Goal: Task Accomplishment & Management: Manage account settings

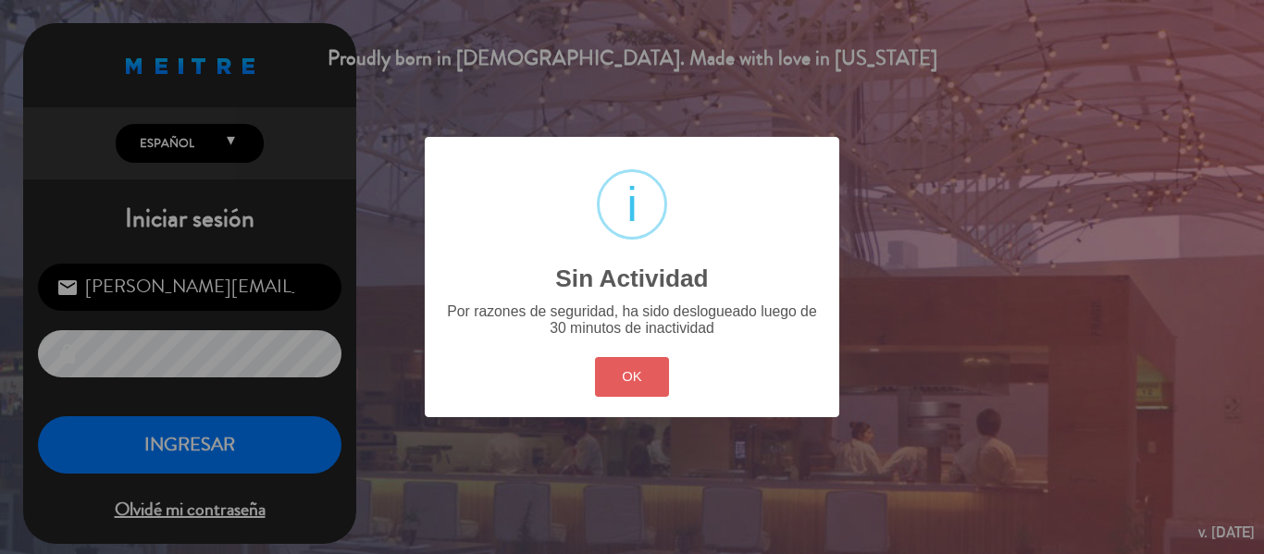
drag, startPoint x: 650, startPoint y: 373, endPoint x: 372, endPoint y: 404, distance: 280.2
click at [648, 373] on button "OK" at bounding box center [632, 377] width 75 height 40
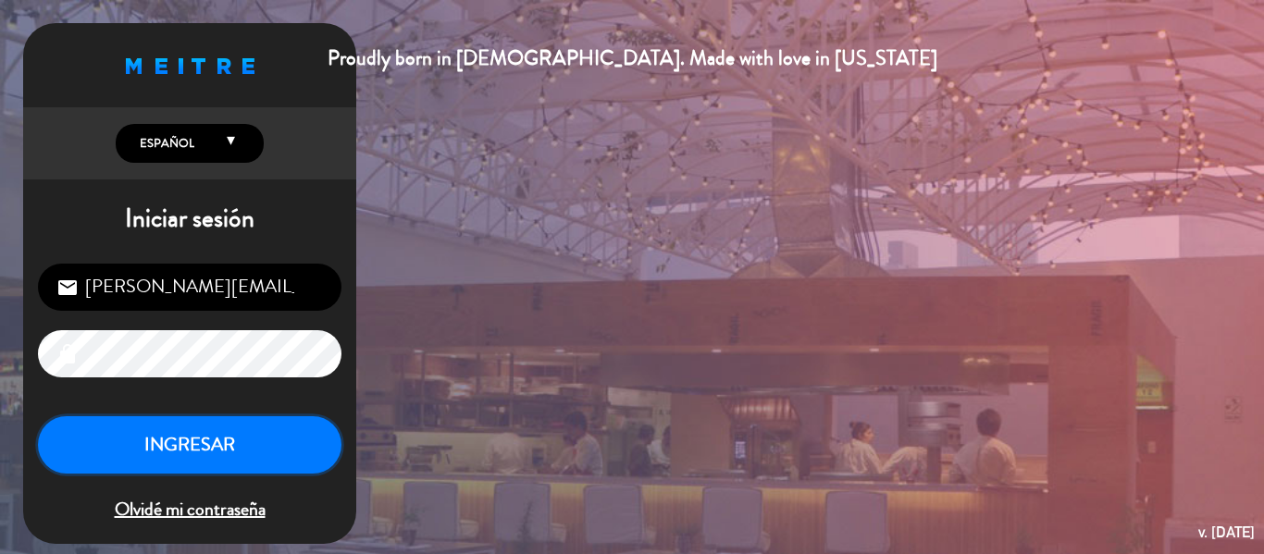
click at [232, 449] on button "INGRESAR" at bounding box center [189, 445] width 303 height 58
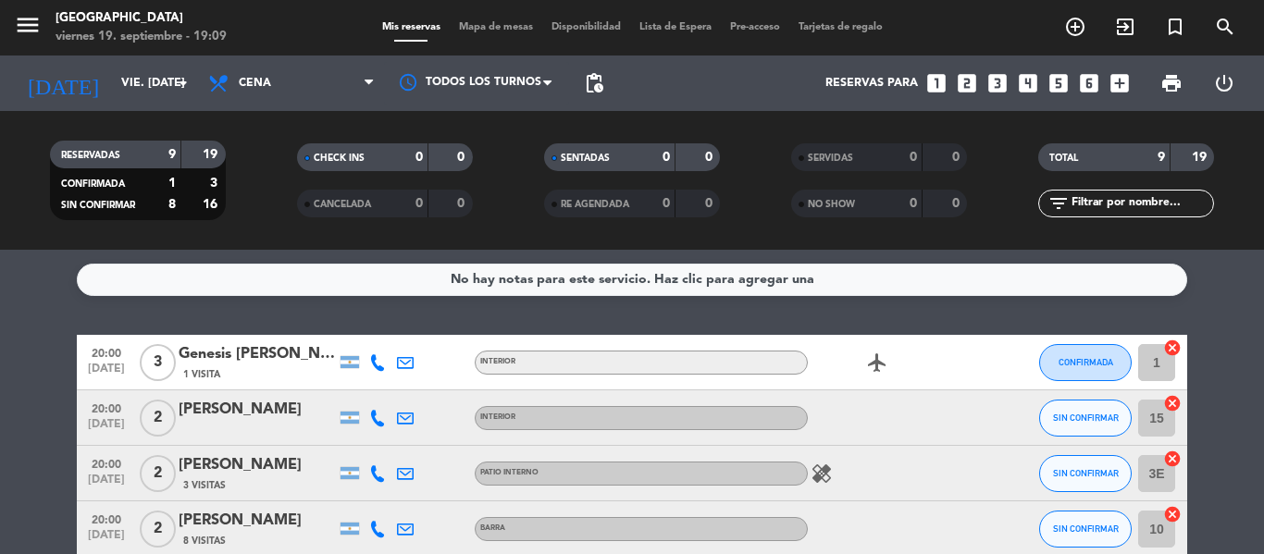
click at [485, 22] on span "Mapa de mesas" at bounding box center [496, 27] width 92 height 10
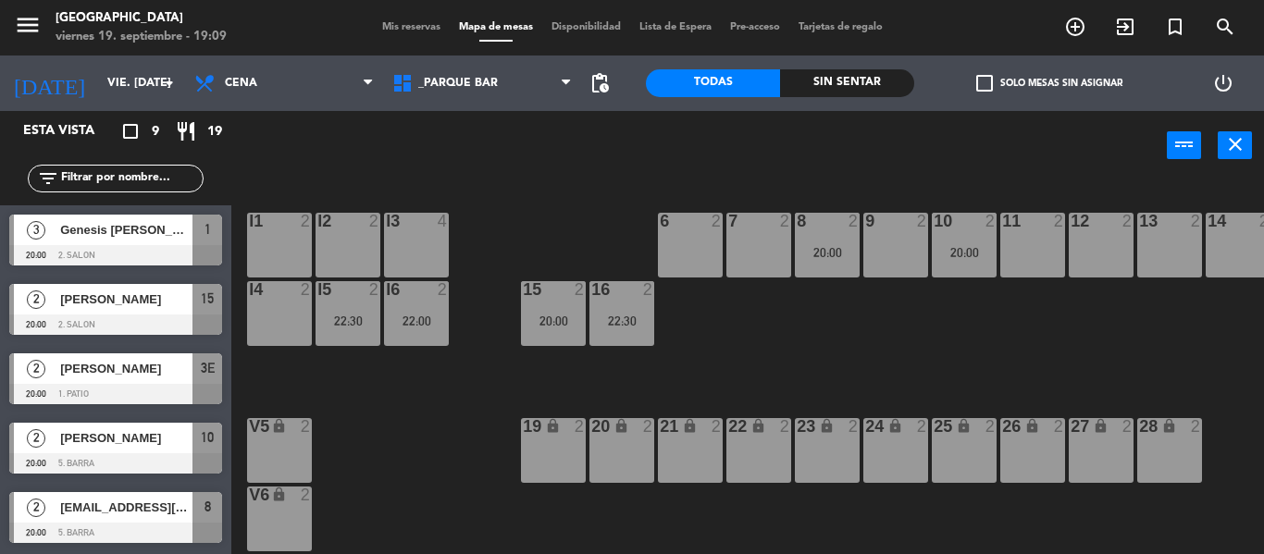
click at [31, 9] on span "menu" at bounding box center [35, 27] width 42 height 43
click at [25, 24] on icon "menu" at bounding box center [28, 25] width 28 height 28
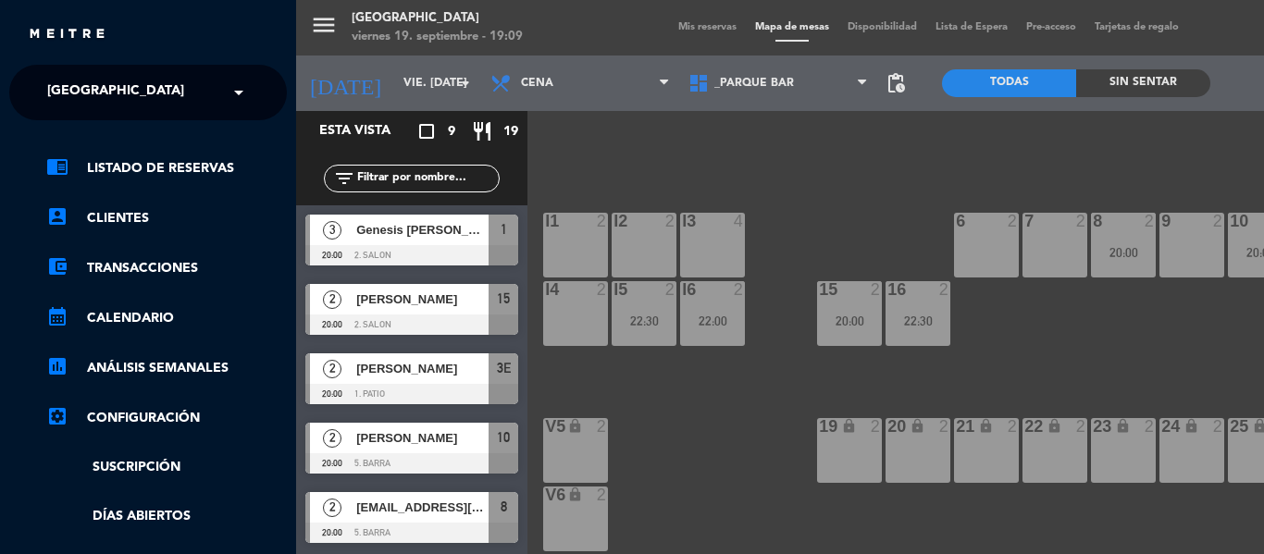
click at [180, 87] on input "text" at bounding box center [150, 93] width 226 height 41
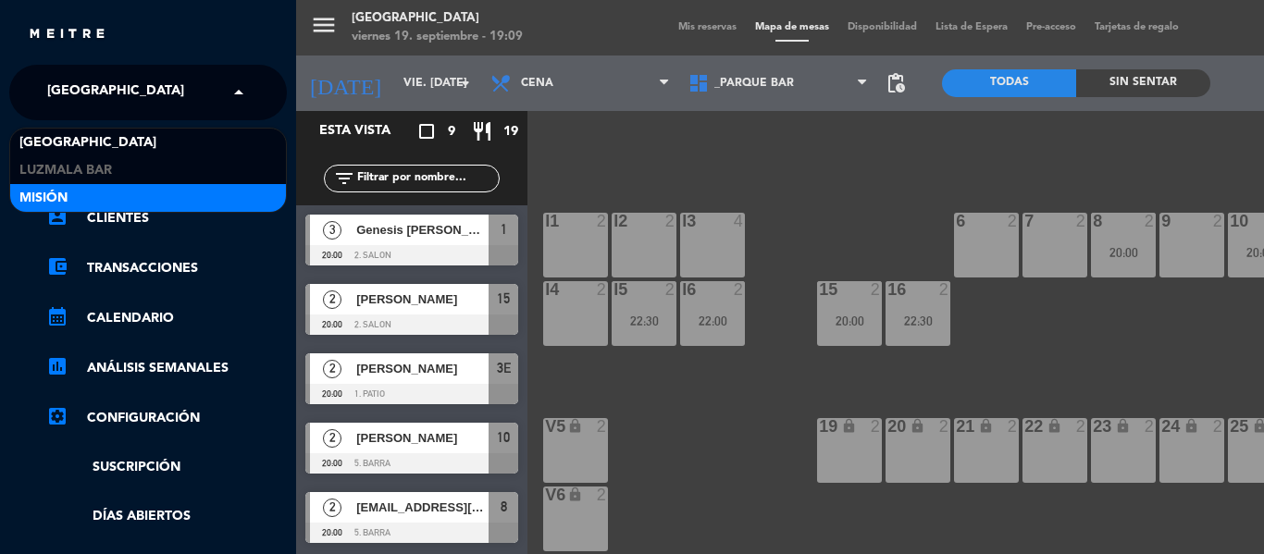
click at [102, 190] on div "Misión" at bounding box center [148, 198] width 276 height 28
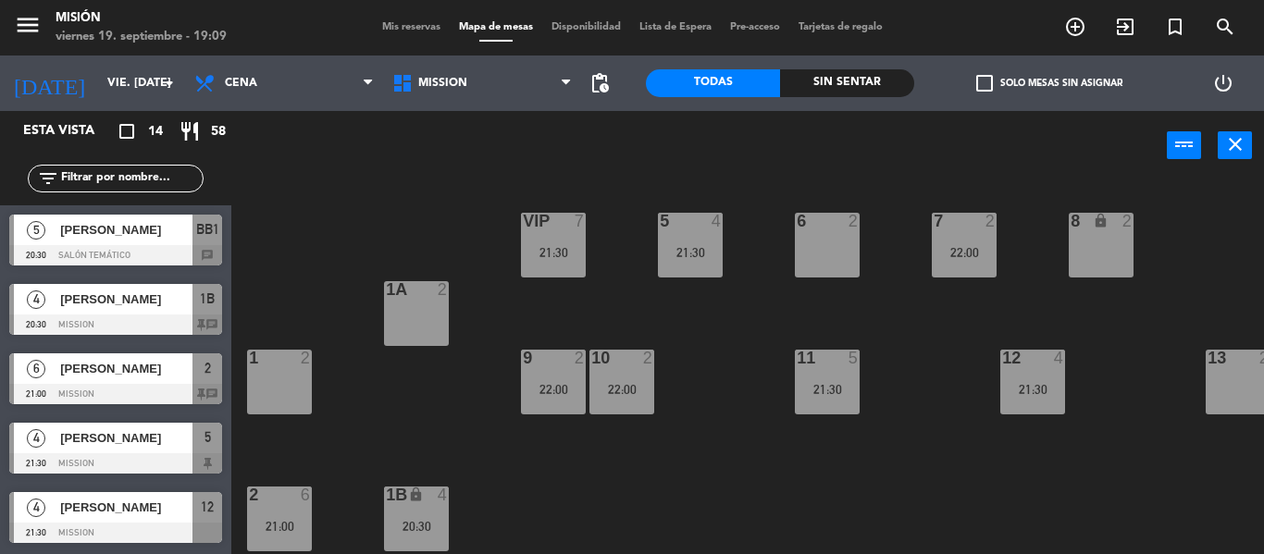
click at [87, 300] on span "[PERSON_NAME]" at bounding box center [126, 299] width 132 height 19
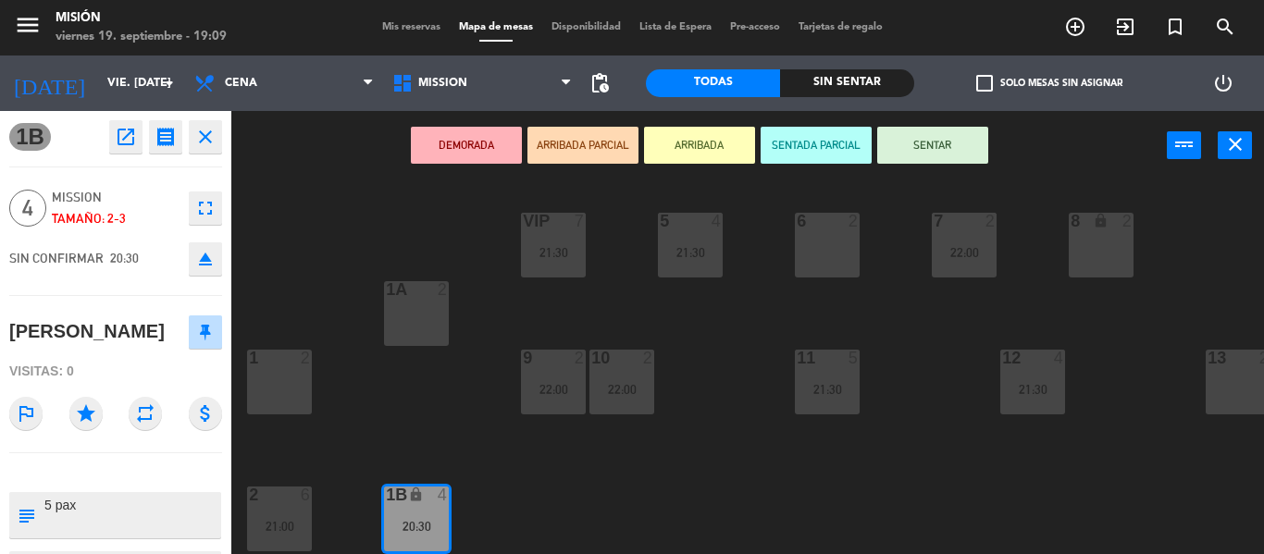
scroll to position [185, 0]
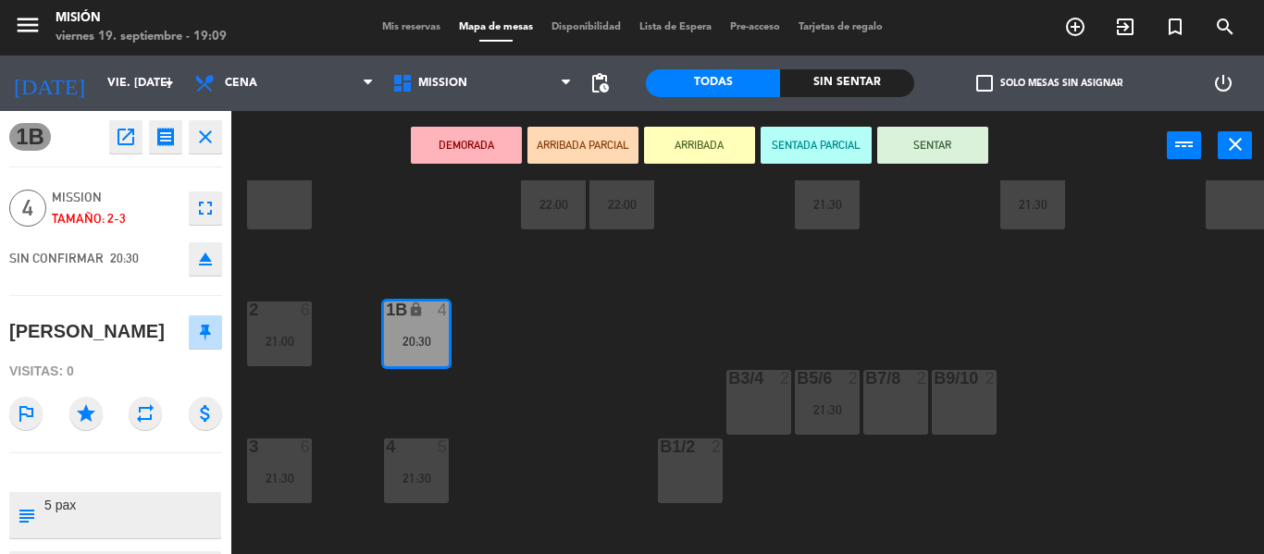
click at [429, 338] on div "20:30" at bounding box center [416, 341] width 65 height 13
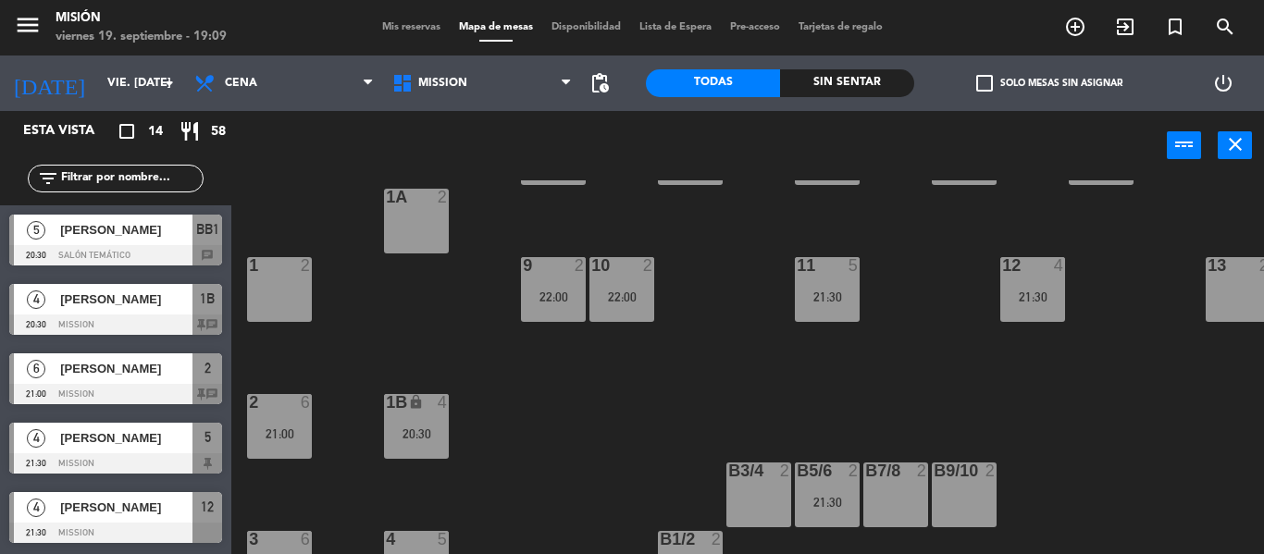
scroll to position [0, 0]
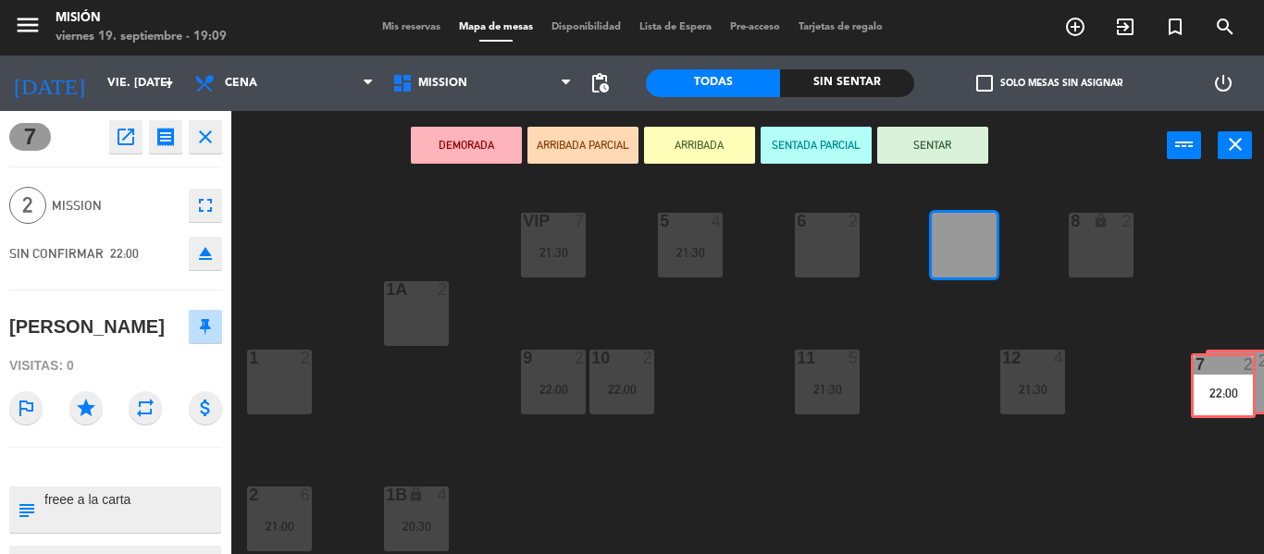
drag, startPoint x: 961, startPoint y: 253, endPoint x: 1220, endPoint y: 393, distance: 294.7
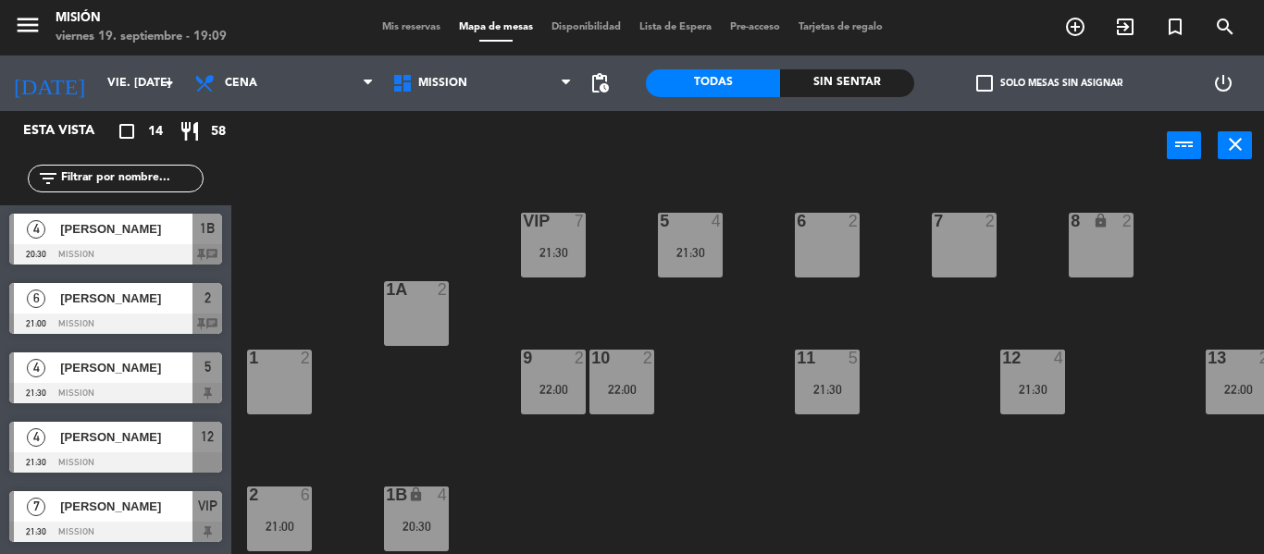
scroll to position [92, 0]
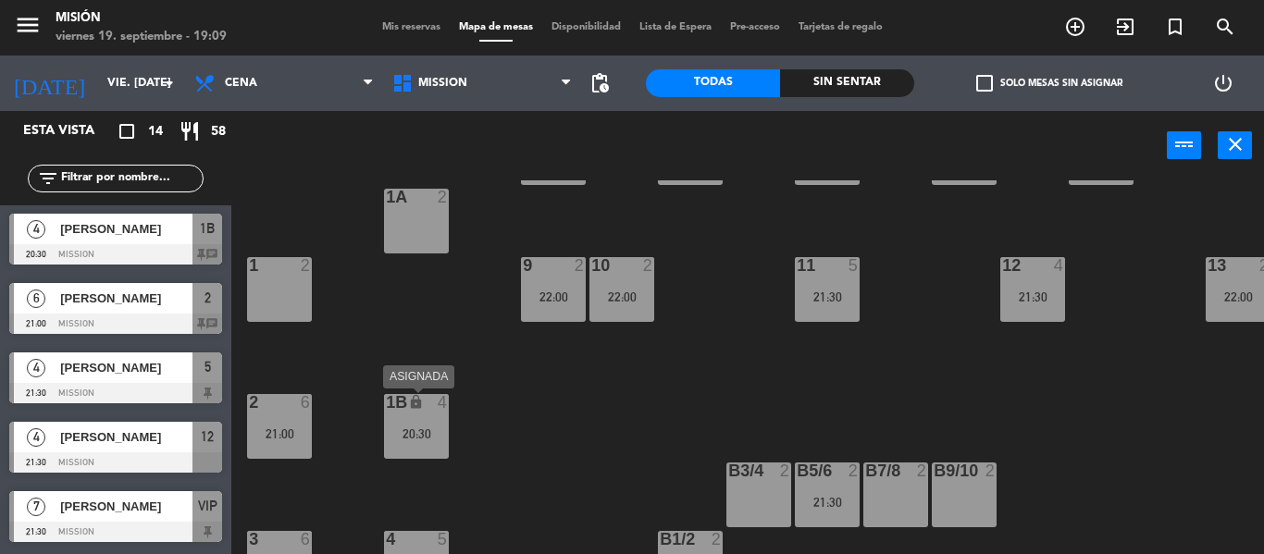
click at [419, 431] on div "20:30" at bounding box center [416, 433] width 65 height 13
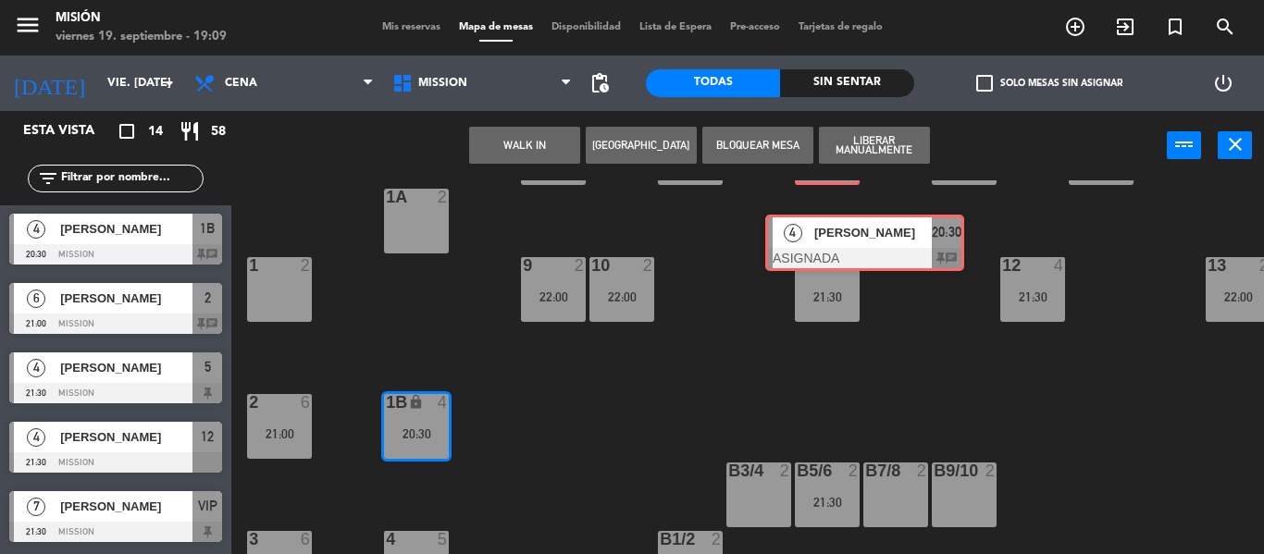
scroll to position [0, 0]
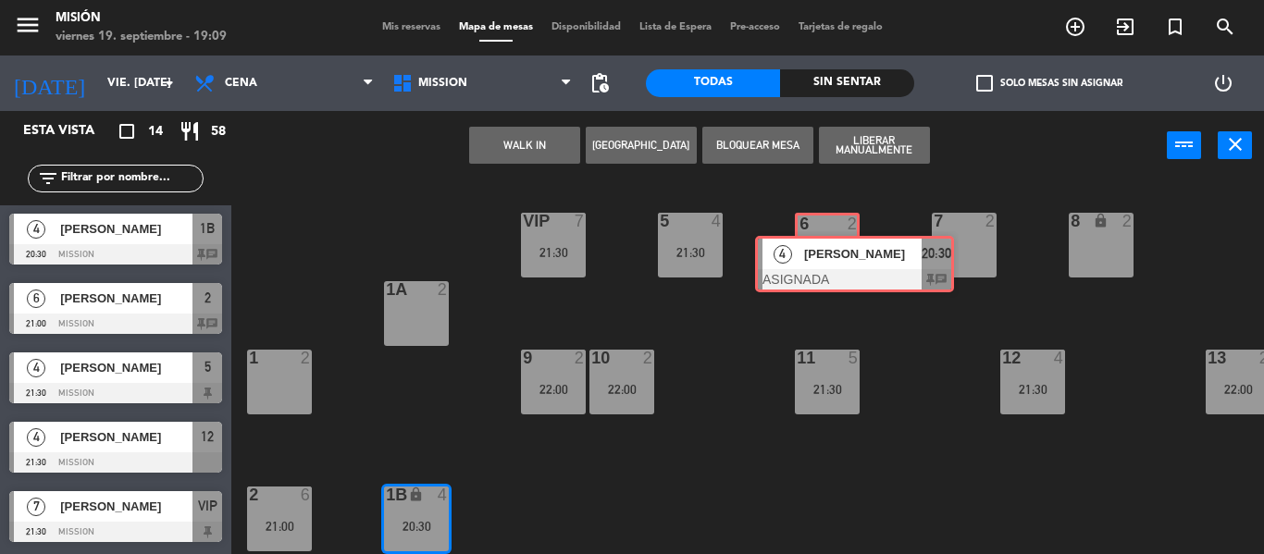
drag, startPoint x: 463, startPoint y: 488, endPoint x: 830, endPoint y: 254, distance: 434.7
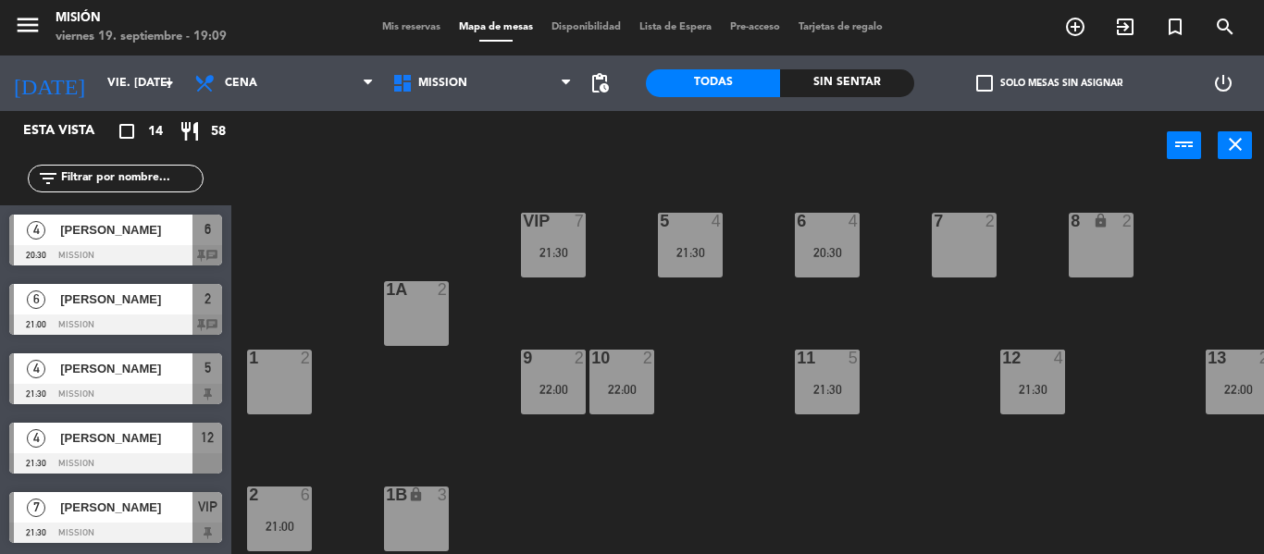
click at [980, 249] on div "7 2" at bounding box center [963, 245] width 65 height 65
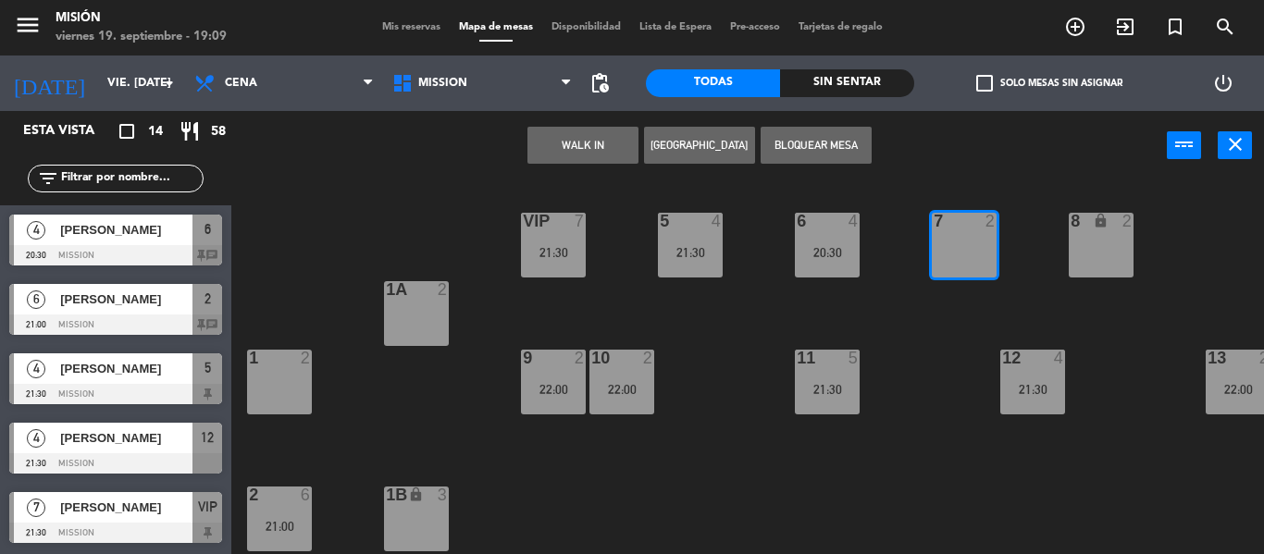
click at [797, 148] on button "Bloquear Mesa" at bounding box center [815, 145] width 111 height 37
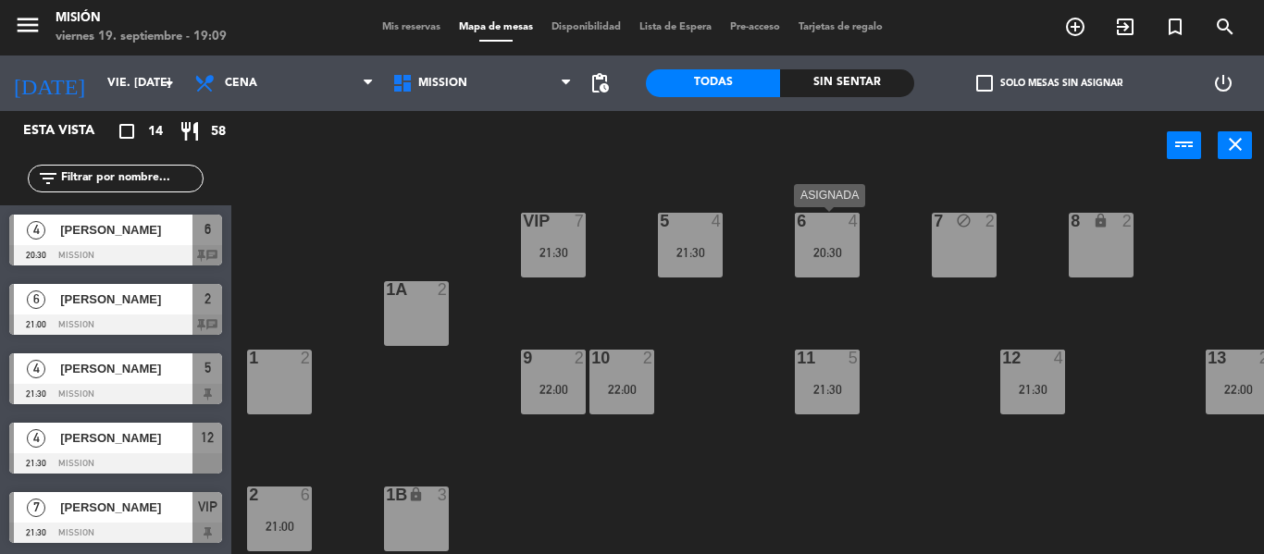
click at [840, 240] on div "6 4 20:30" at bounding box center [827, 245] width 65 height 65
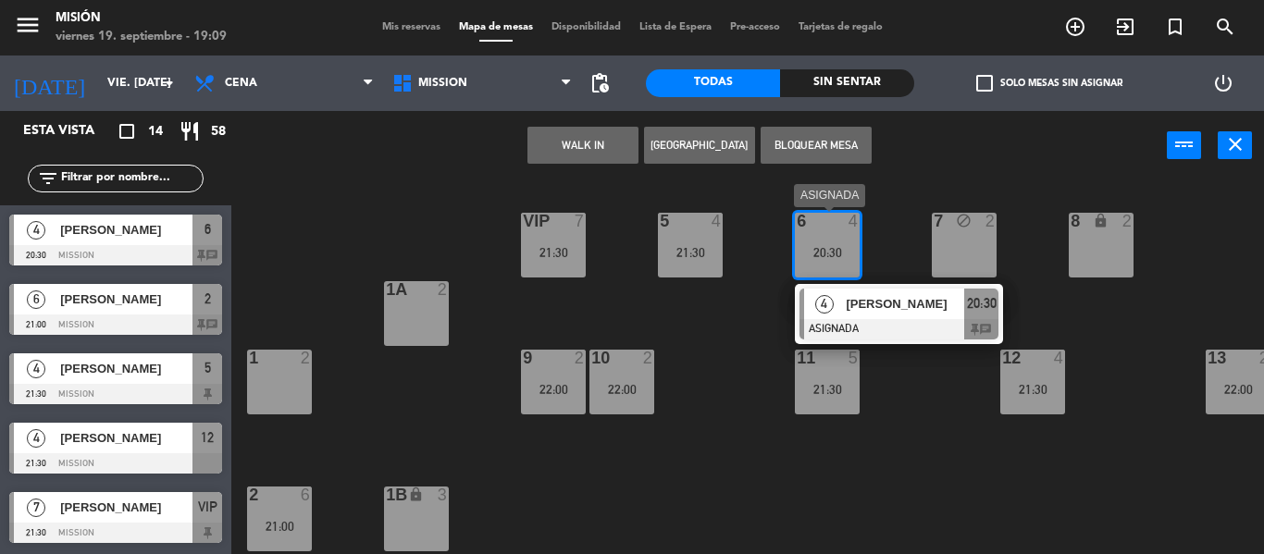
click at [875, 303] on span "[PERSON_NAME]" at bounding box center [904, 303] width 118 height 19
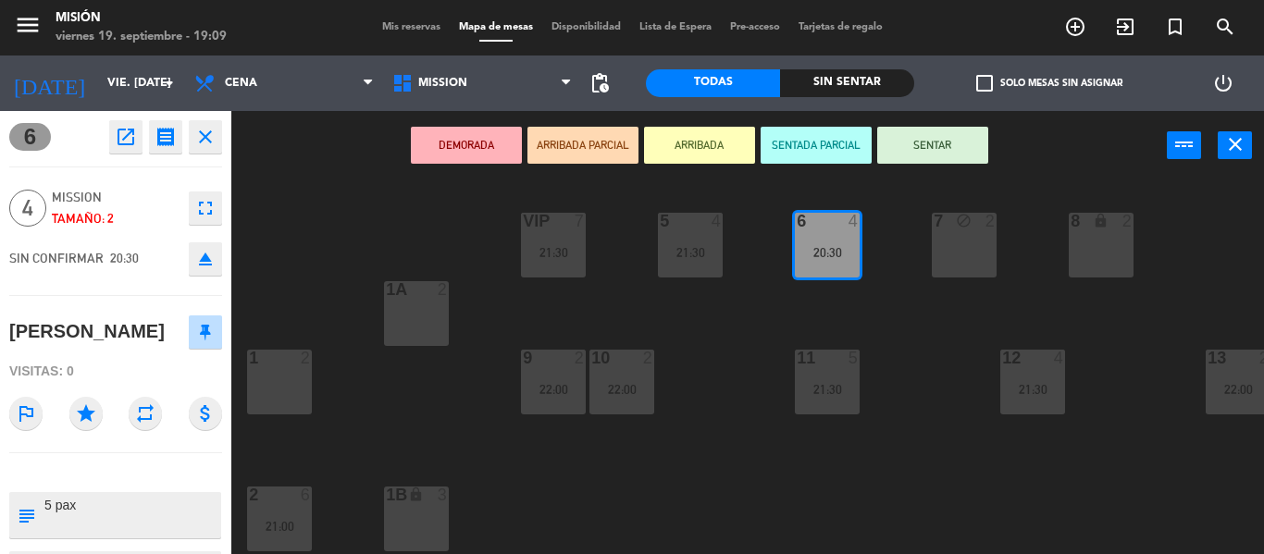
click at [205, 198] on icon "fullscreen" at bounding box center [205, 208] width 22 height 22
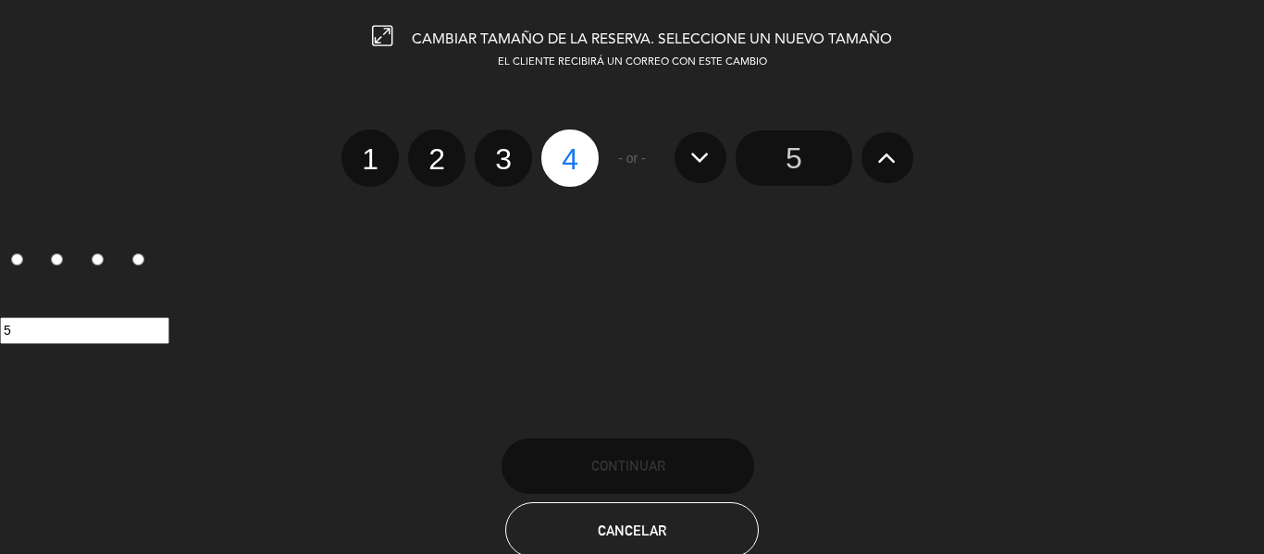
click at [796, 154] on input "5" at bounding box center [793, 157] width 117 height 55
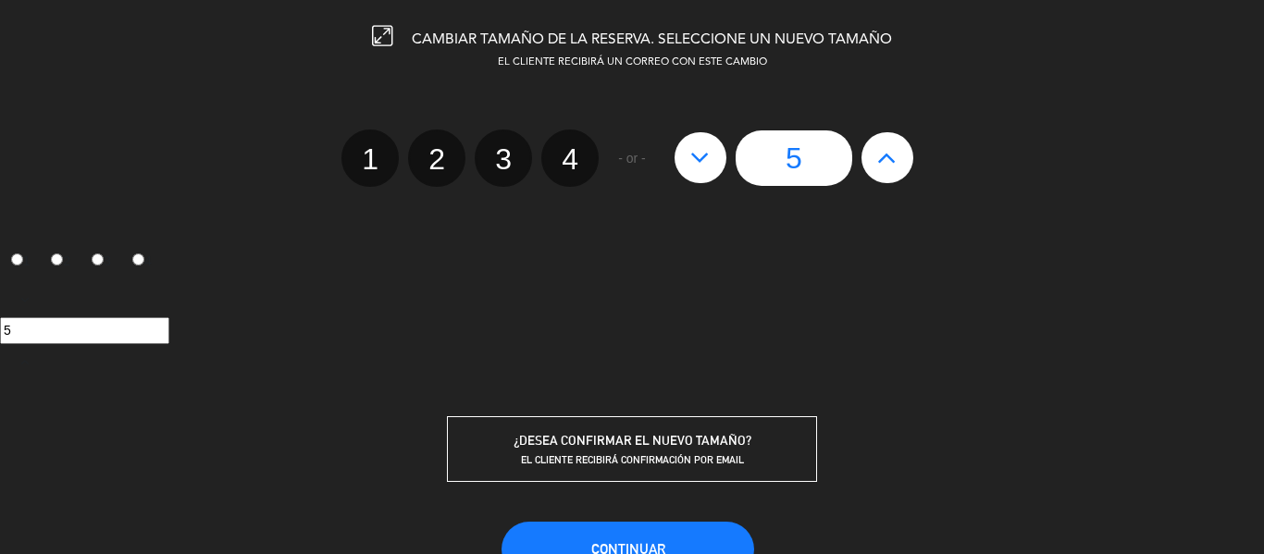
scroll to position [92, 0]
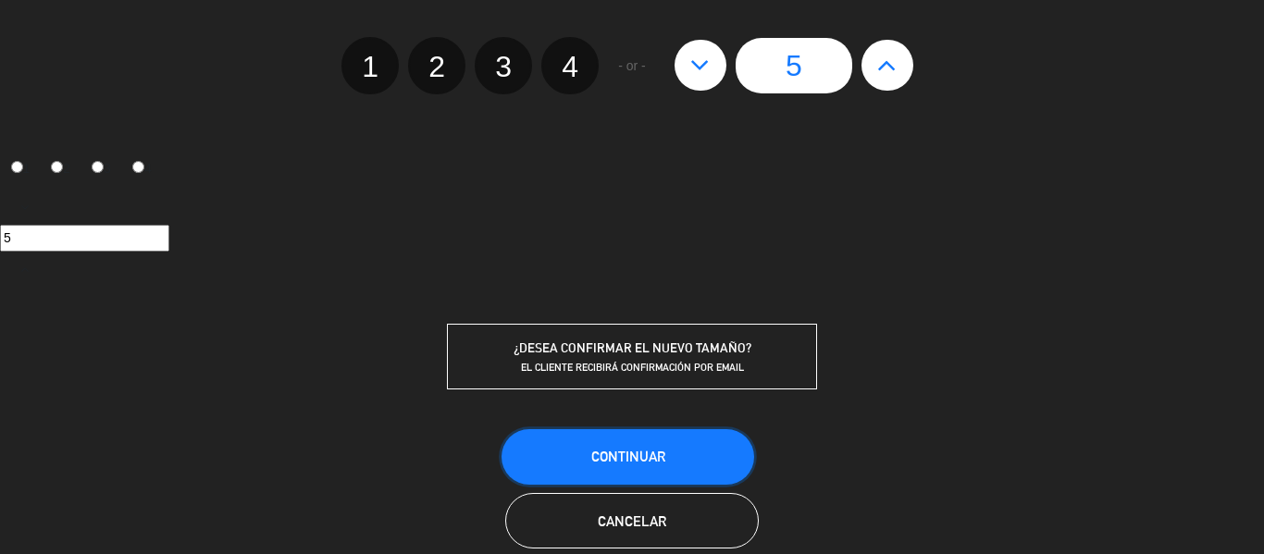
click at [699, 443] on button "Continuar" at bounding box center [627, 456] width 253 height 55
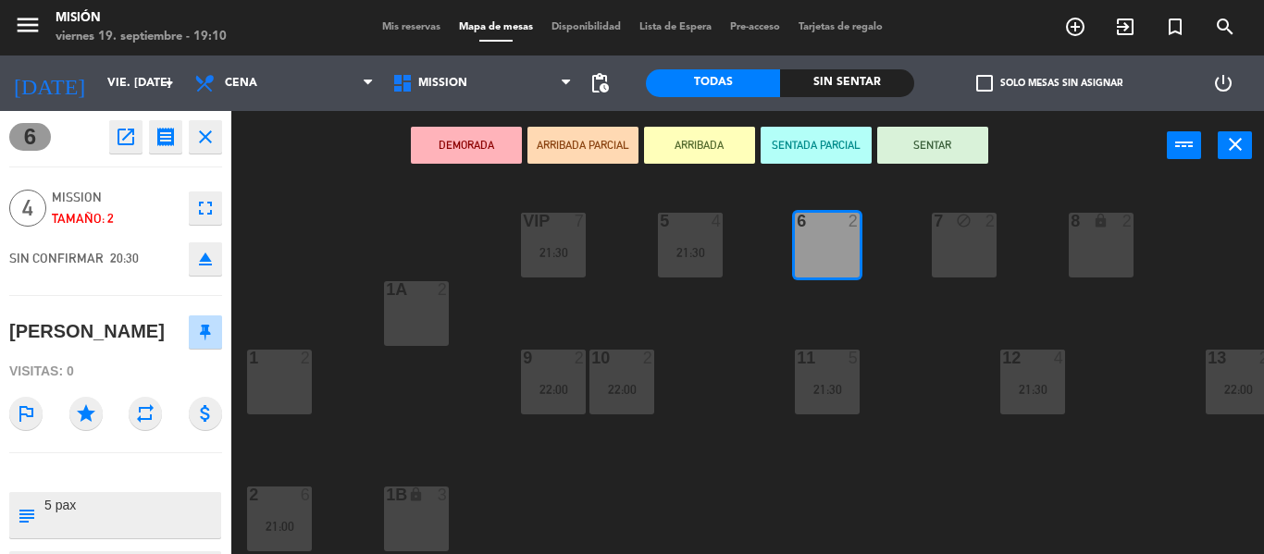
click at [406, 27] on span "Mis reservas" at bounding box center [411, 27] width 77 height 10
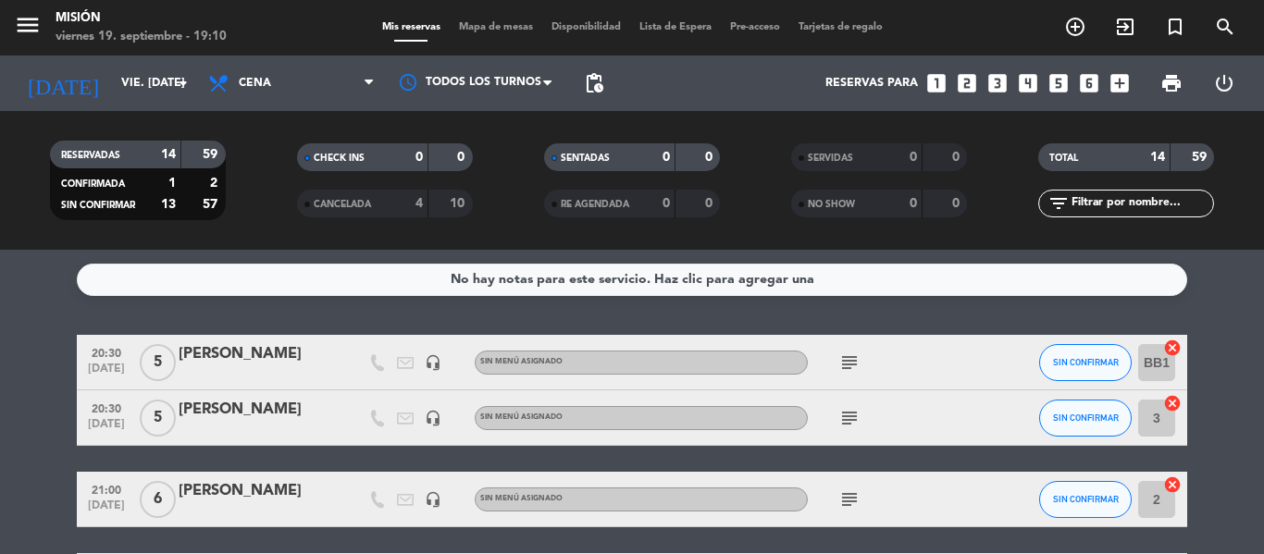
click at [1152, 419] on input "3" at bounding box center [1156, 418] width 37 height 37
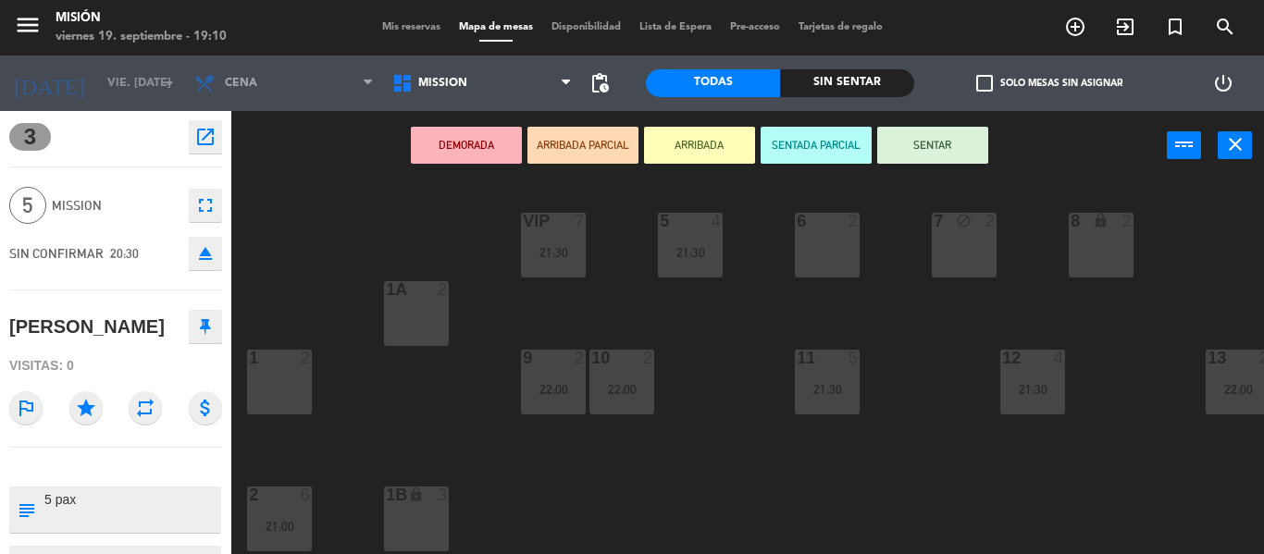
click at [827, 246] on div "6 2" at bounding box center [827, 245] width 65 height 65
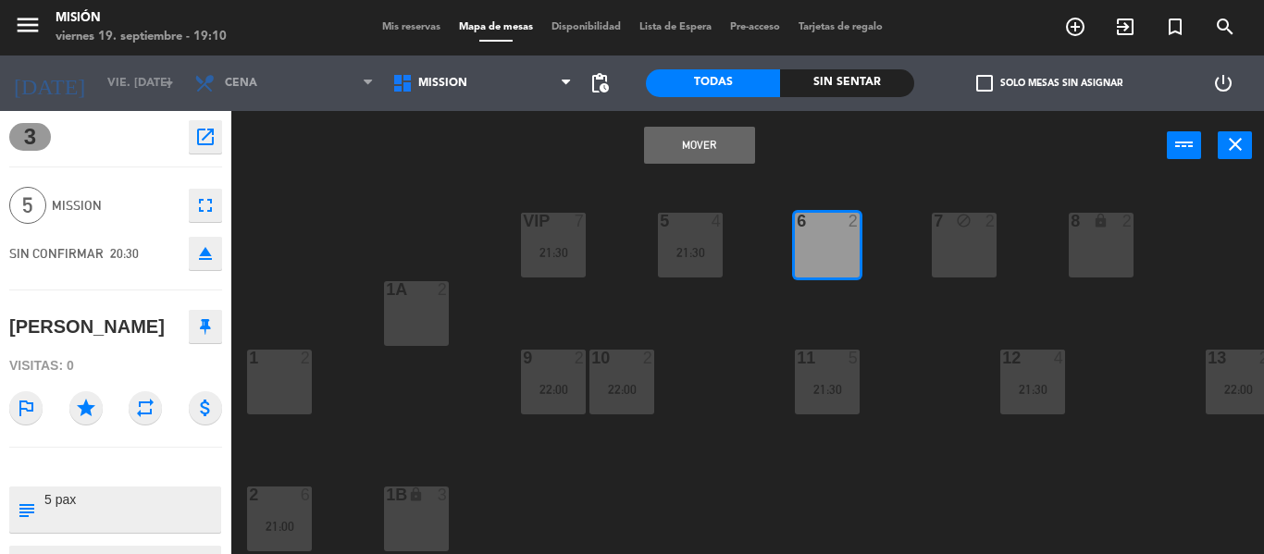
click at [973, 243] on div "7 block 2" at bounding box center [963, 245] width 65 height 65
click at [974, 244] on div "7 block 2" at bounding box center [963, 245] width 65 height 65
click at [350, 187] on div "5 4 21:30 6 2 7 block 2 VIP 7 21:30 8 lock 2 1A 2 1 2 9 2 22:00 10 2 22:00 11 5…" at bounding box center [753, 367] width 1019 height 374
click at [283, 161] on div "Mover power_input close" at bounding box center [698, 146] width 935 height 70
click at [413, 34] on div "Mis reservas Mapa de mesas Disponibilidad Lista de Espera Pre-acceso Tarjetas d…" at bounding box center [632, 27] width 519 height 17
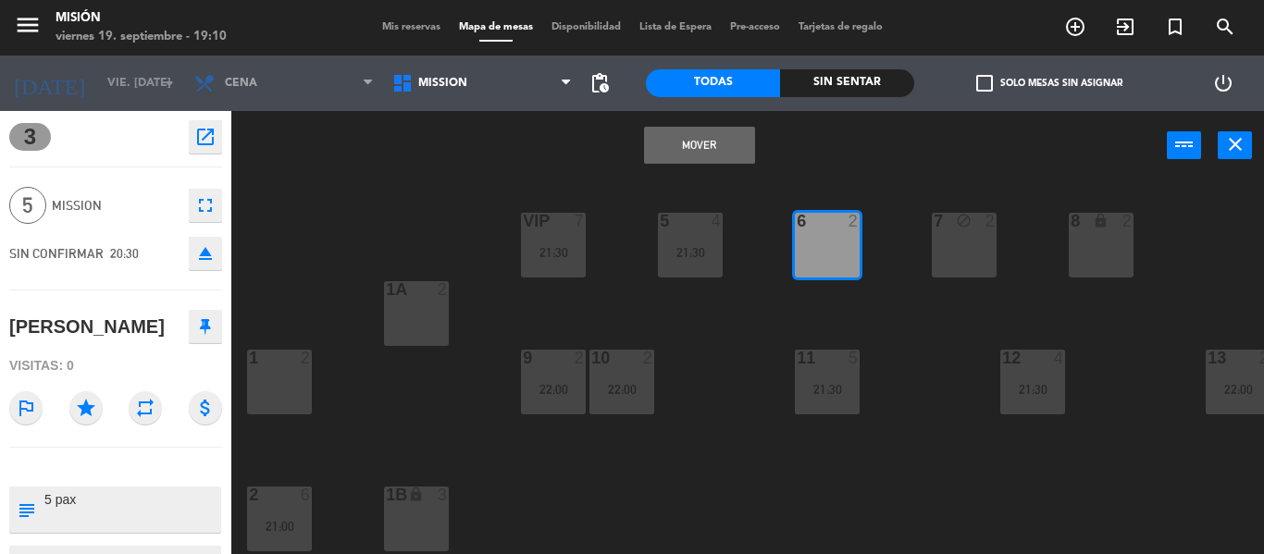
click at [432, 29] on span "Mis reservas" at bounding box center [411, 27] width 77 height 10
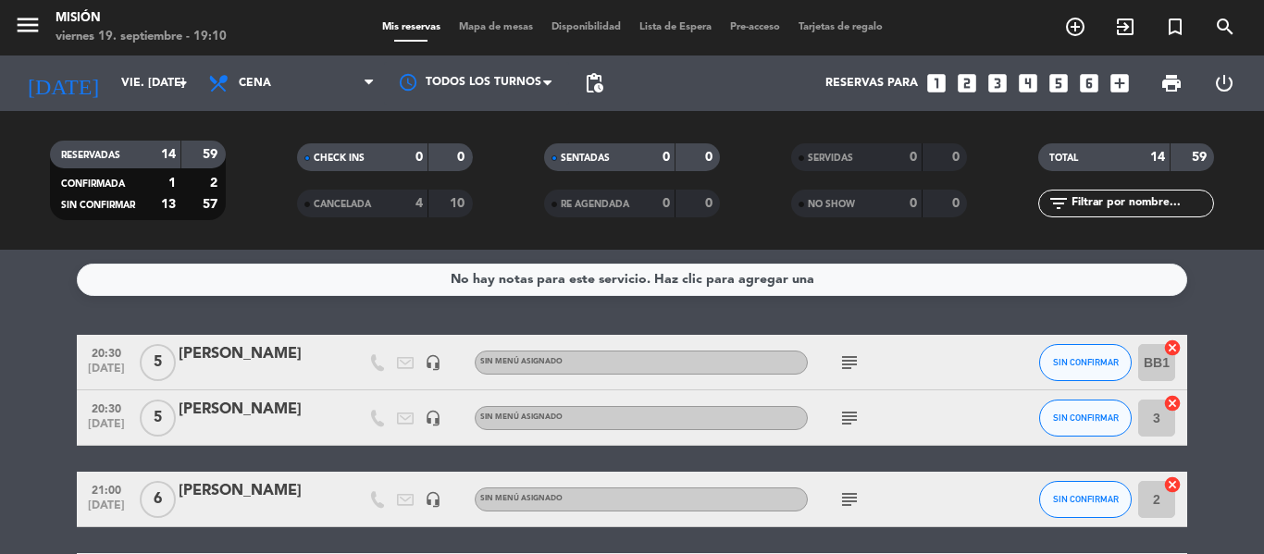
click at [510, 32] on span "Mapa de mesas" at bounding box center [496, 27] width 92 height 10
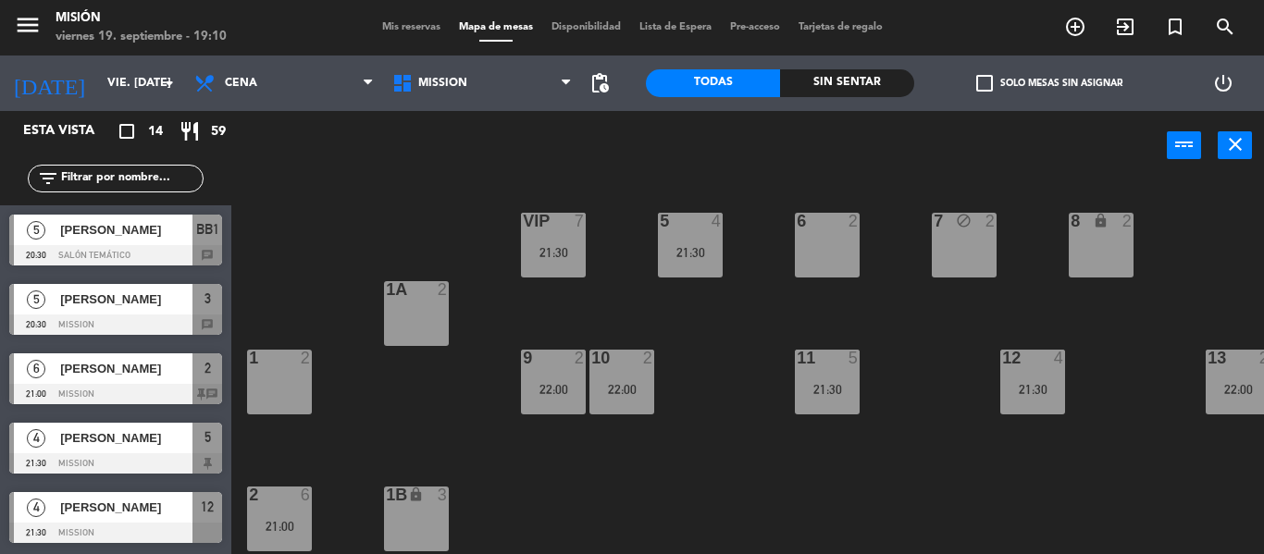
click at [964, 253] on div "7 block 2" at bounding box center [963, 245] width 65 height 65
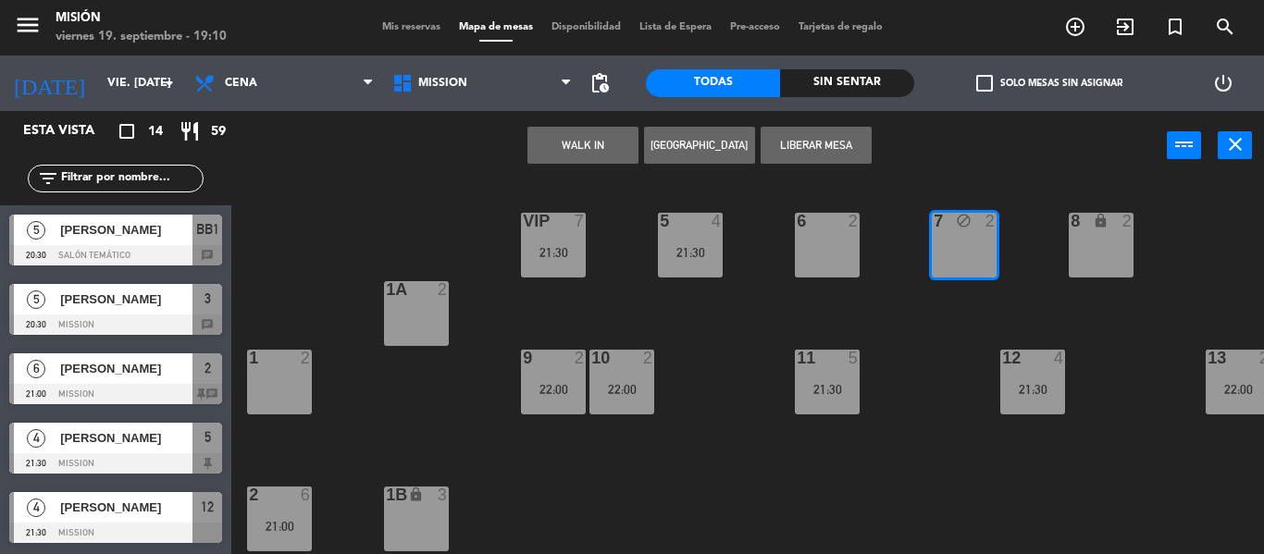
click at [781, 149] on button "Liberar Mesa" at bounding box center [815, 145] width 111 height 37
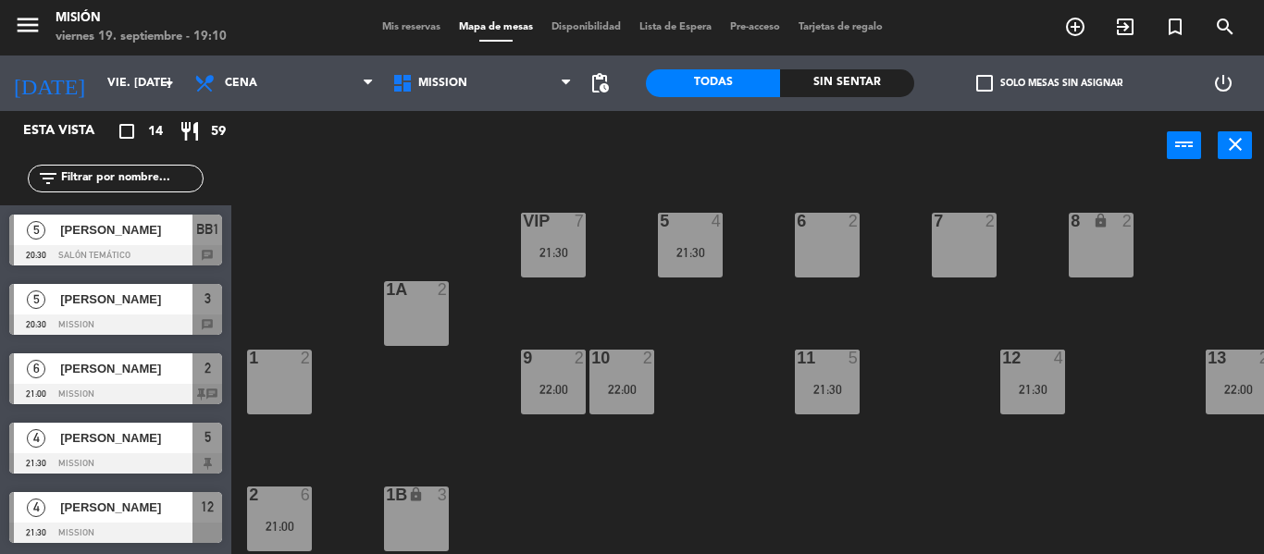
click at [385, 25] on span "Mis reservas" at bounding box center [411, 27] width 77 height 10
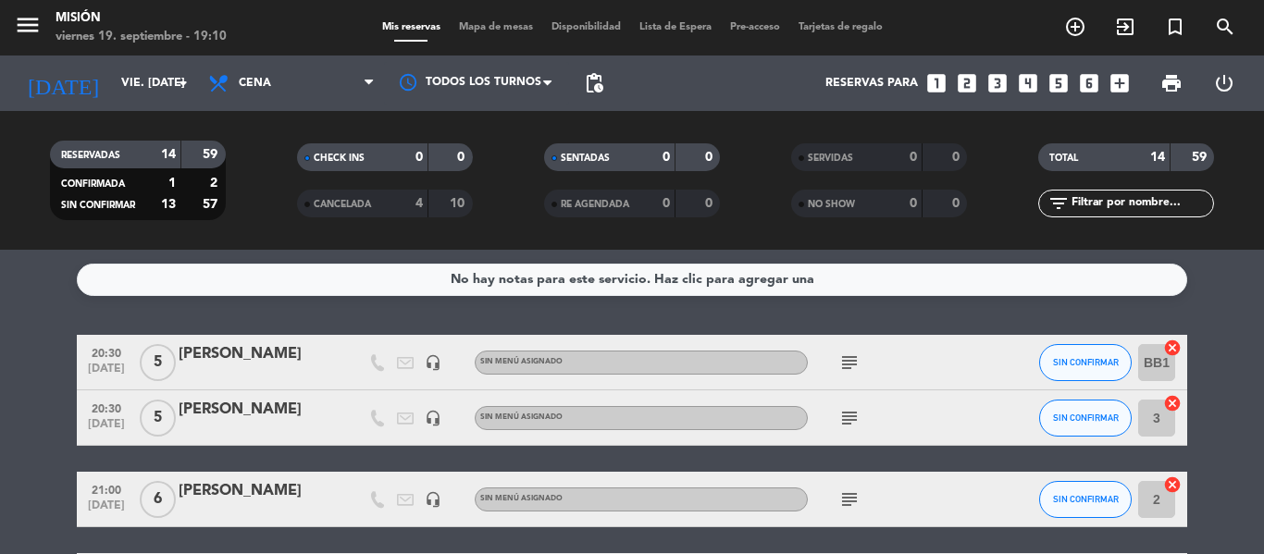
click at [1177, 406] on icon "cancel" at bounding box center [1172, 403] width 18 height 18
click at [1161, 414] on icon "border_all" at bounding box center [1159, 418] width 22 height 22
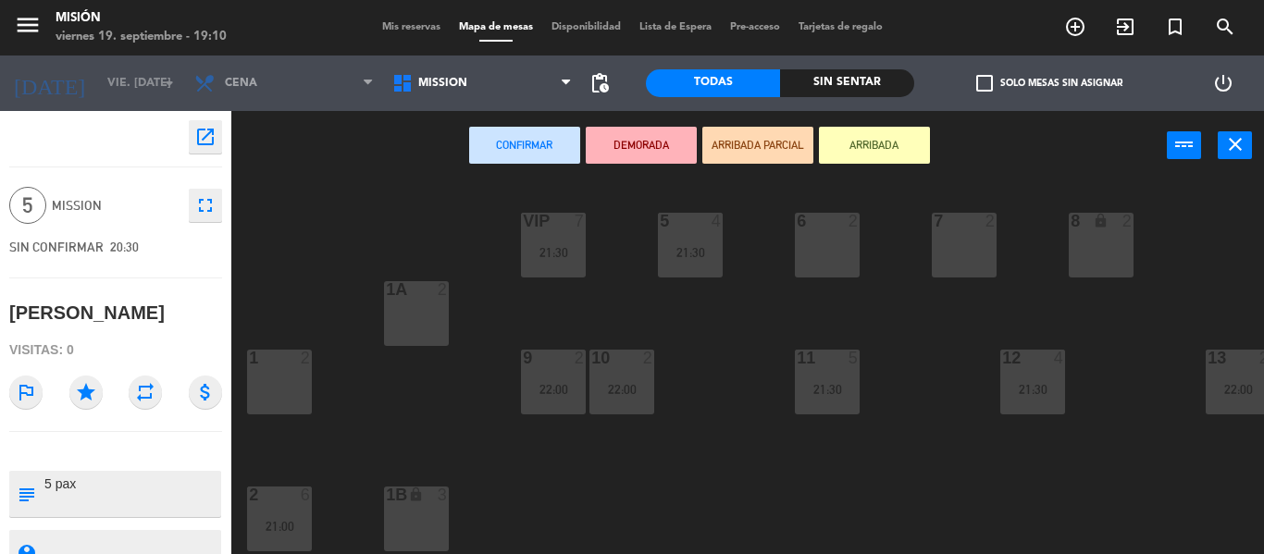
click at [827, 239] on div "6 2" at bounding box center [827, 245] width 65 height 65
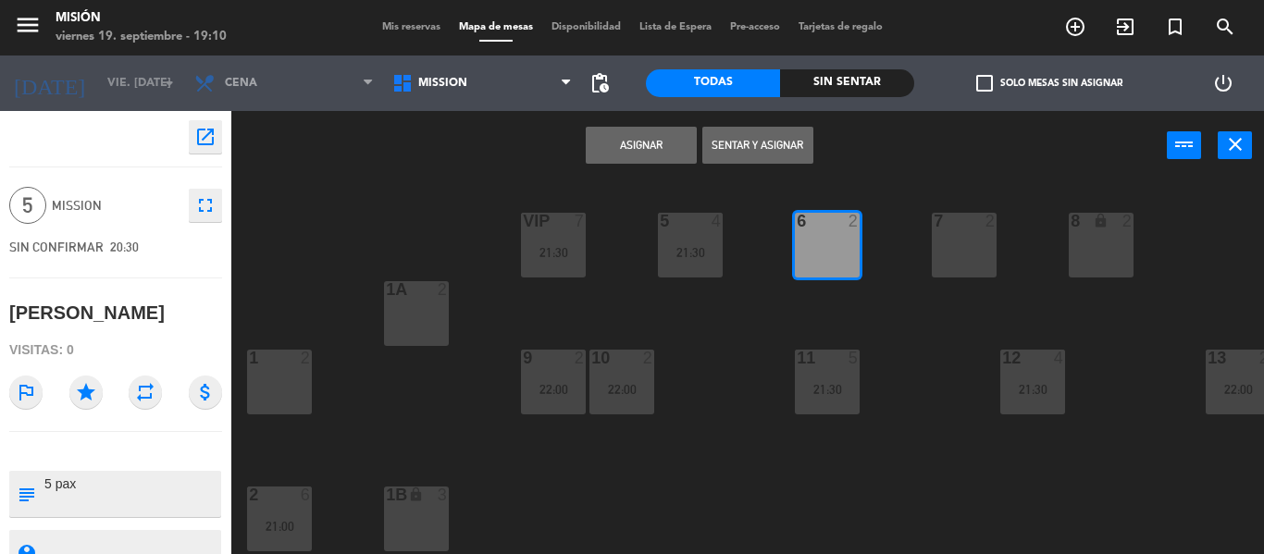
click at [968, 249] on div "7 2" at bounding box center [963, 245] width 65 height 65
click at [651, 144] on button "Asignar" at bounding box center [641, 145] width 111 height 37
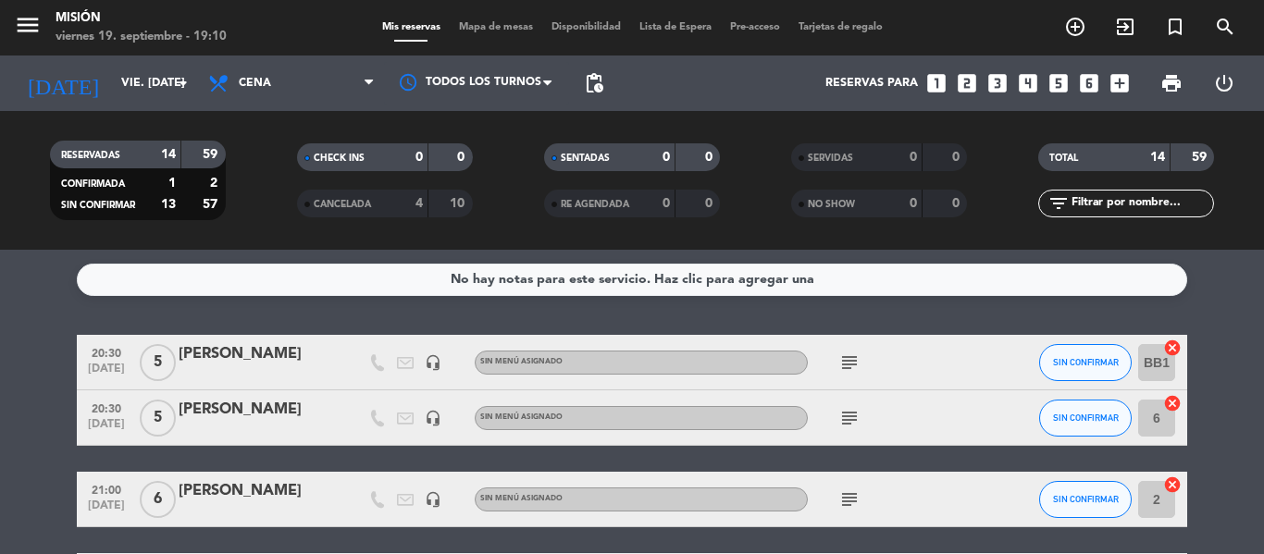
click at [491, 32] on span "Mapa de mesas" at bounding box center [496, 27] width 92 height 10
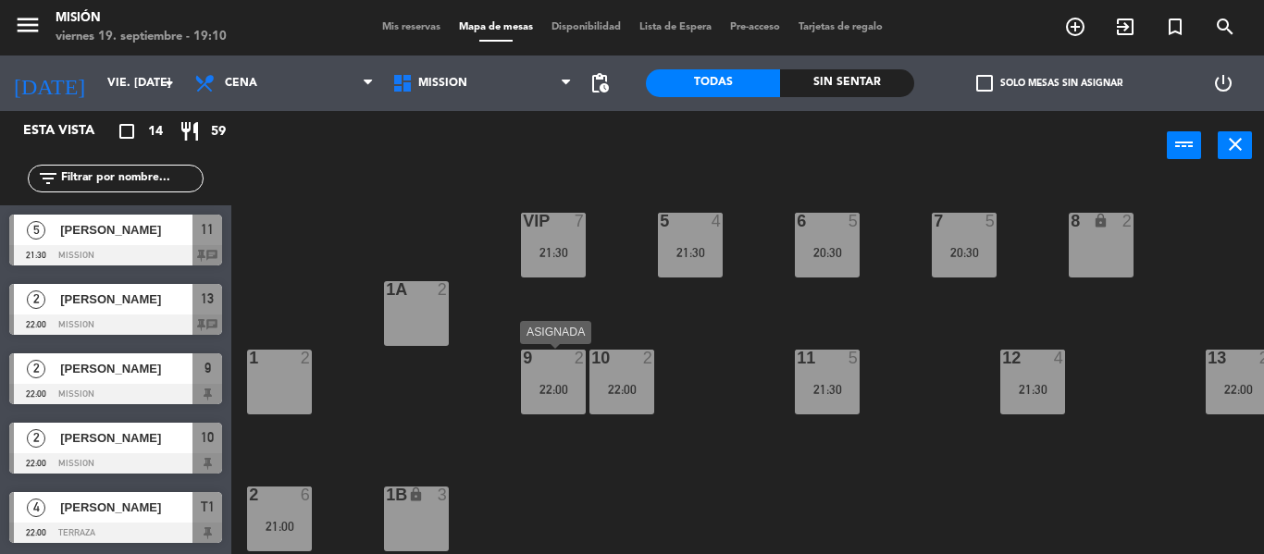
scroll to position [487, 0]
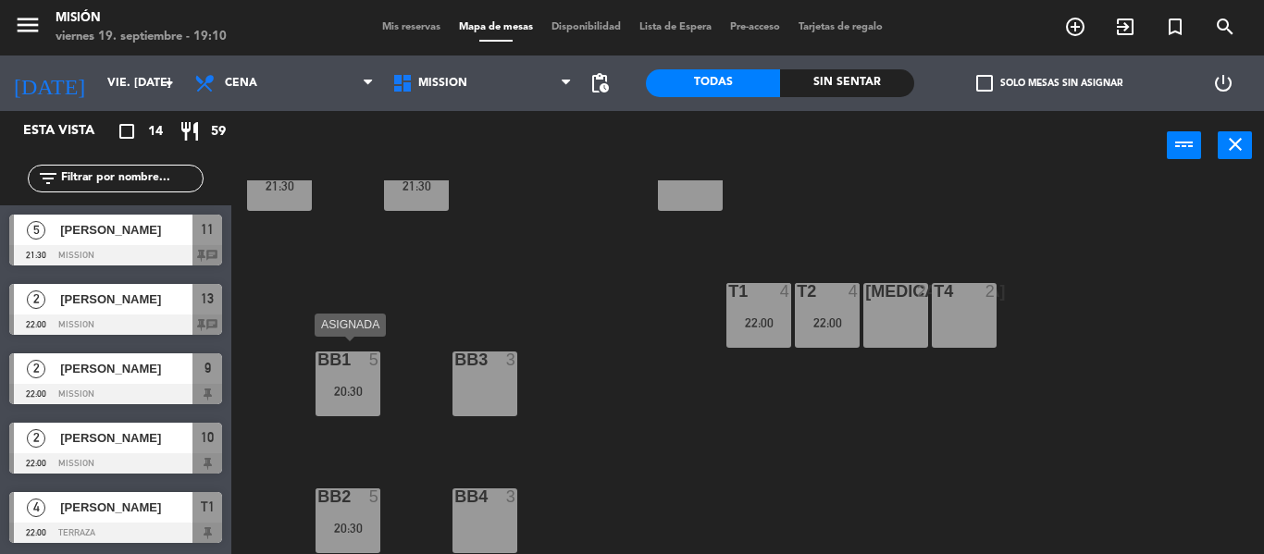
click at [357, 385] on div "20:30" at bounding box center [347, 391] width 65 height 13
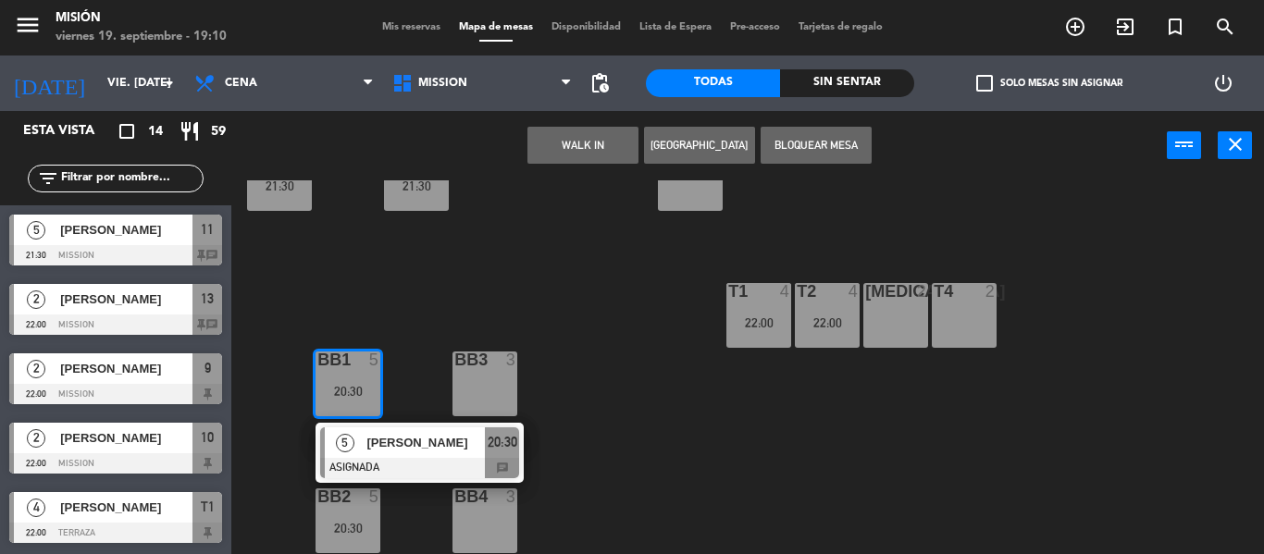
click at [401, 511] on div "5 4 21:30 6 5 20:30 7 5 20:30 VIP 7 21:30 8 lock 2 1A 2 1 2 9 2 22:00 10 2 22:0…" at bounding box center [753, 367] width 1019 height 374
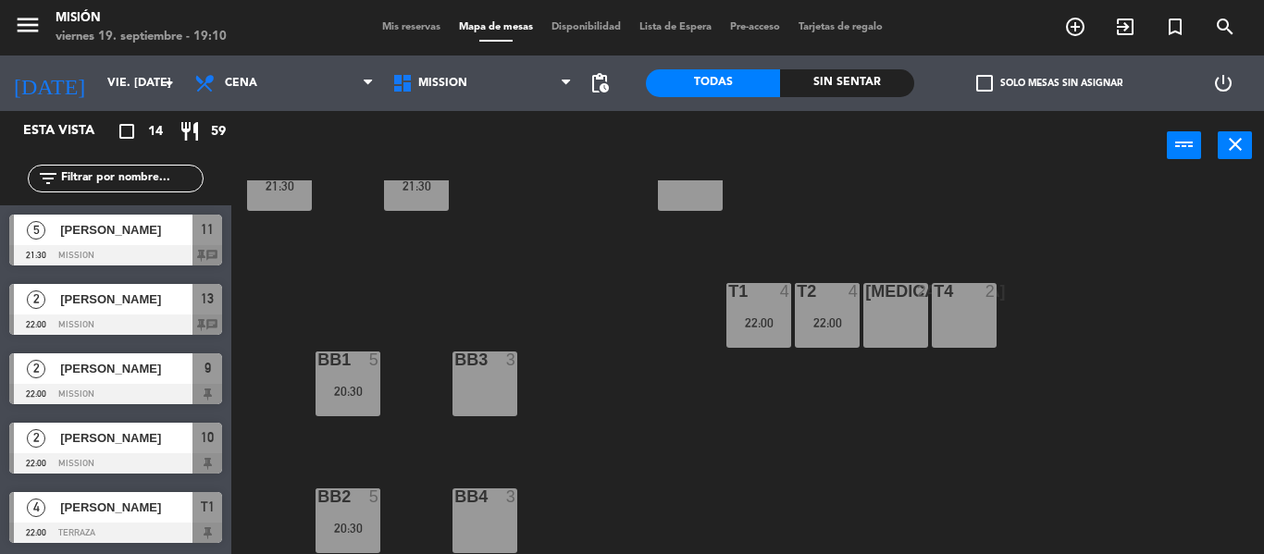
drag, startPoint x: 320, startPoint y: 528, endPoint x: 336, endPoint y: 524, distance: 16.2
click at [324, 527] on div "BB2 5 20:30" at bounding box center [347, 520] width 65 height 65
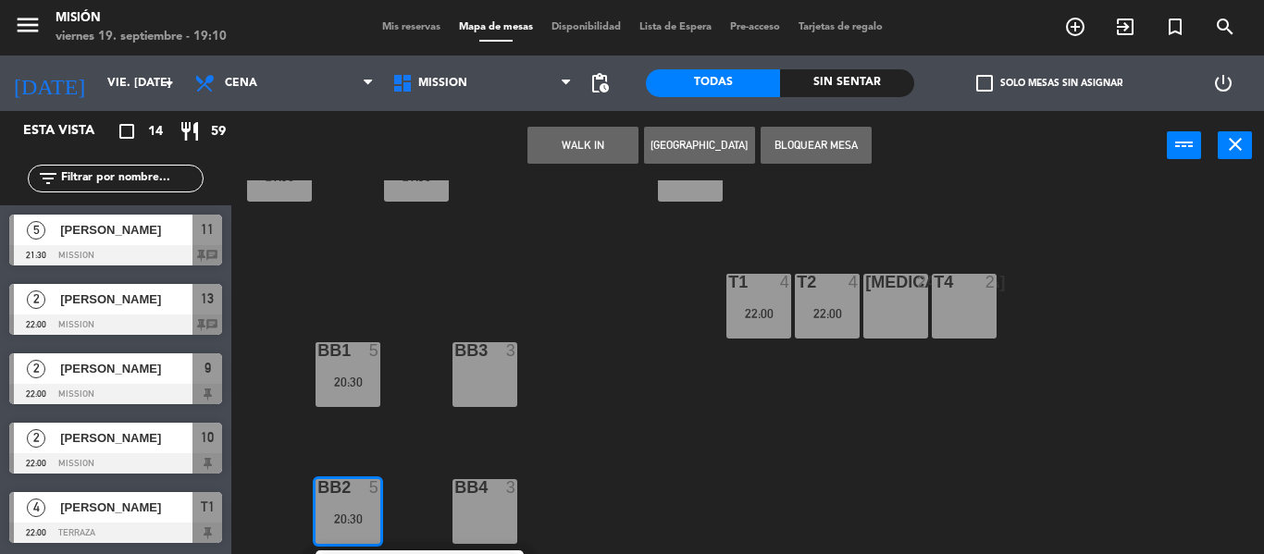
click at [635, 379] on div "5 4 21:30 6 5 20:30 7 5 20:30 VIP 7 21:30 8 lock 2 1A 2 1 2 9 2 22:00 10 2 22:0…" at bounding box center [753, 367] width 1019 height 374
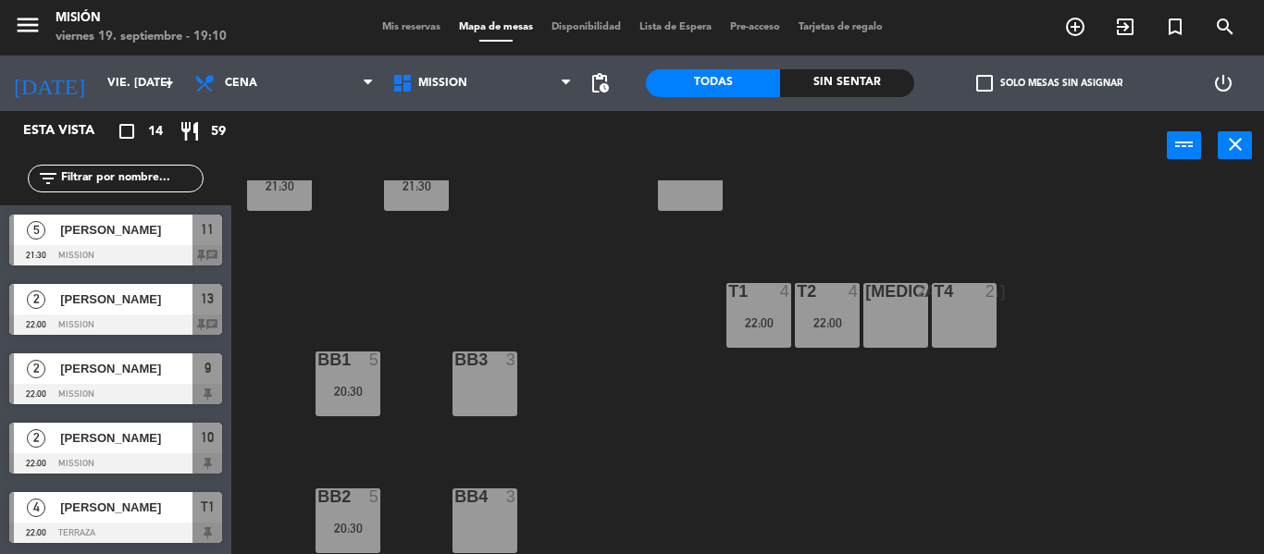
click at [358, 368] on div "BB1 5 20:30" at bounding box center [347, 383] width 65 height 65
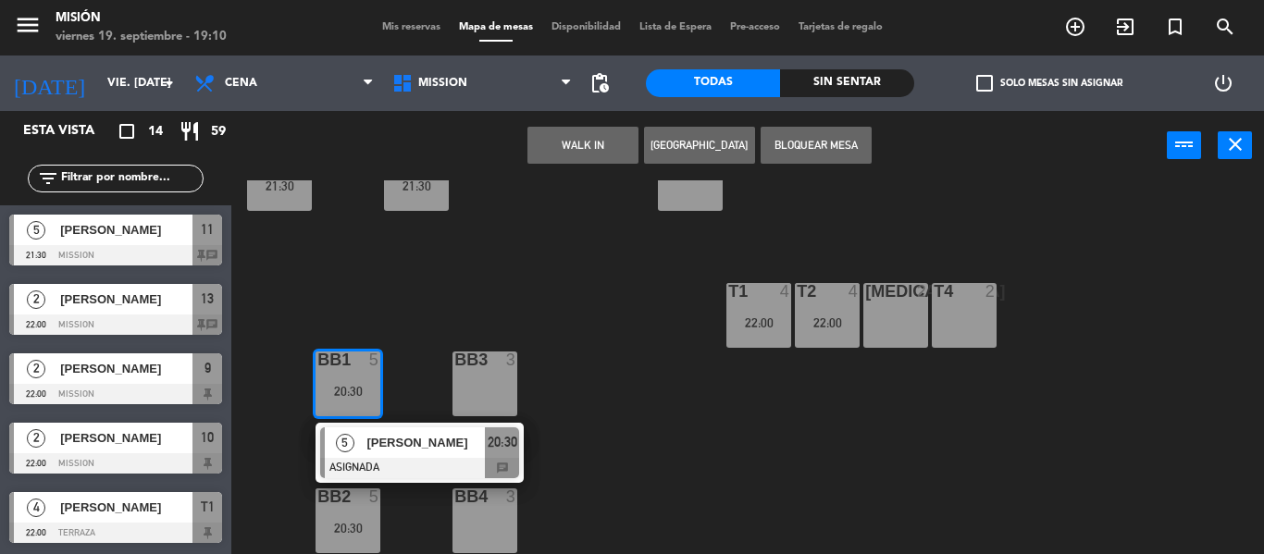
click at [394, 434] on span "[PERSON_NAME]" at bounding box center [425, 442] width 118 height 19
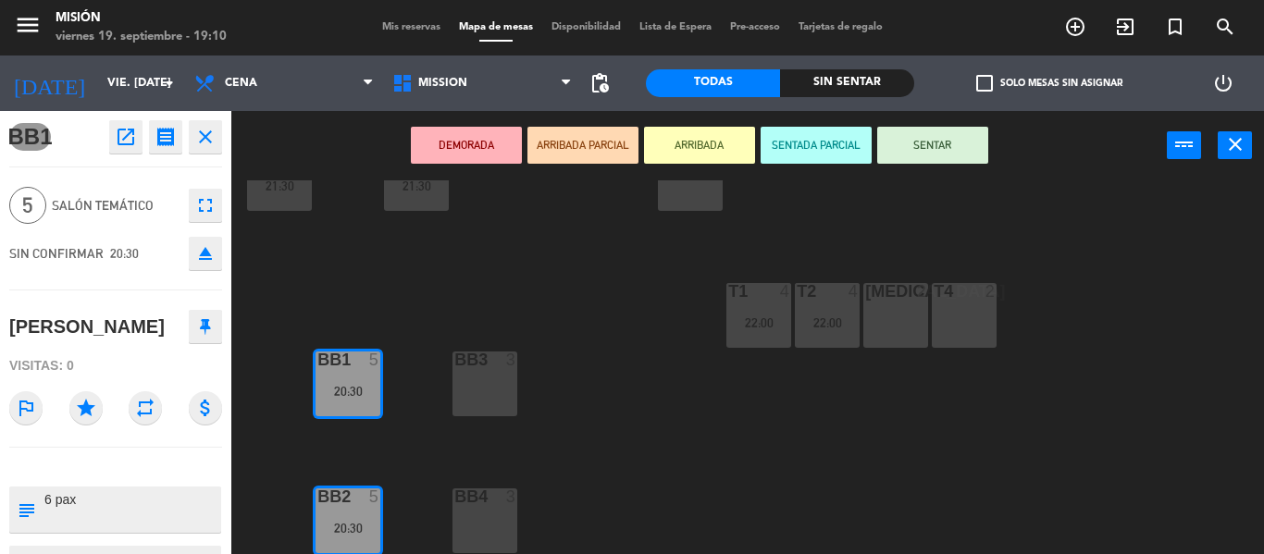
click at [203, 201] on icon "fullscreen" at bounding box center [205, 205] width 22 height 22
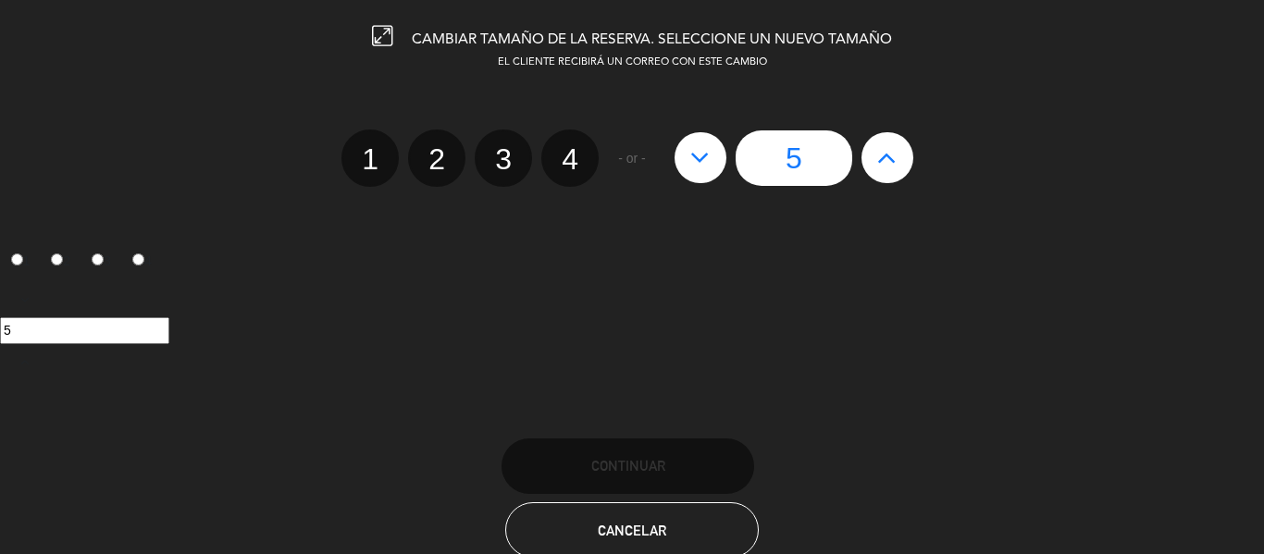
click at [914, 151] on div "5" at bounding box center [793, 157] width 257 height 55
click at [893, 159] on icon at bounding box center [886, 157] width 19 height 30
type input "6"
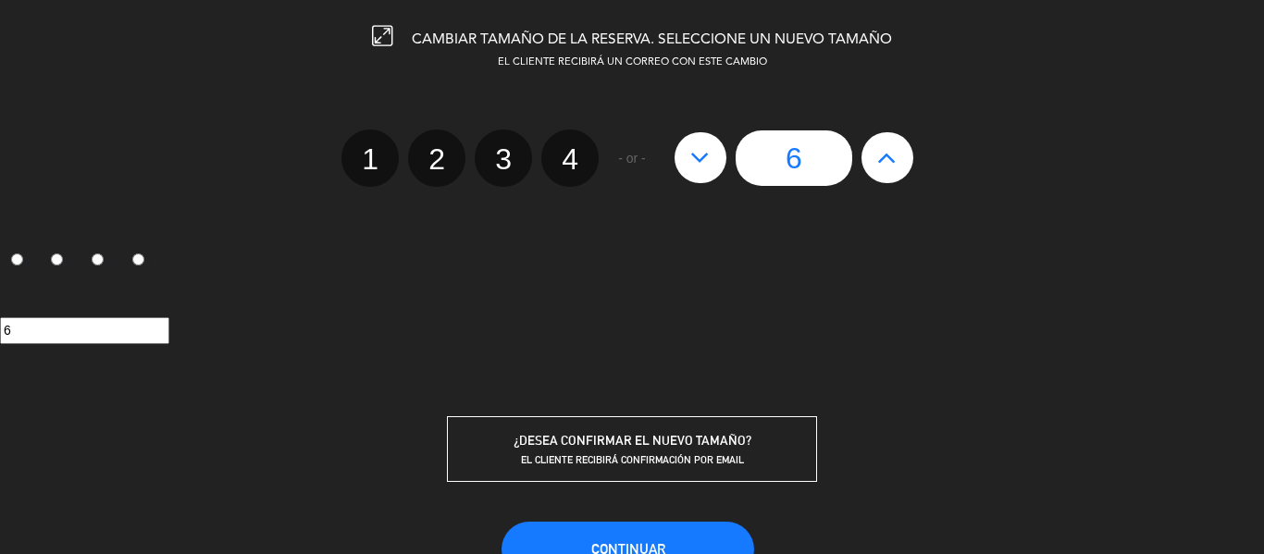
scroll to position [127, 0]
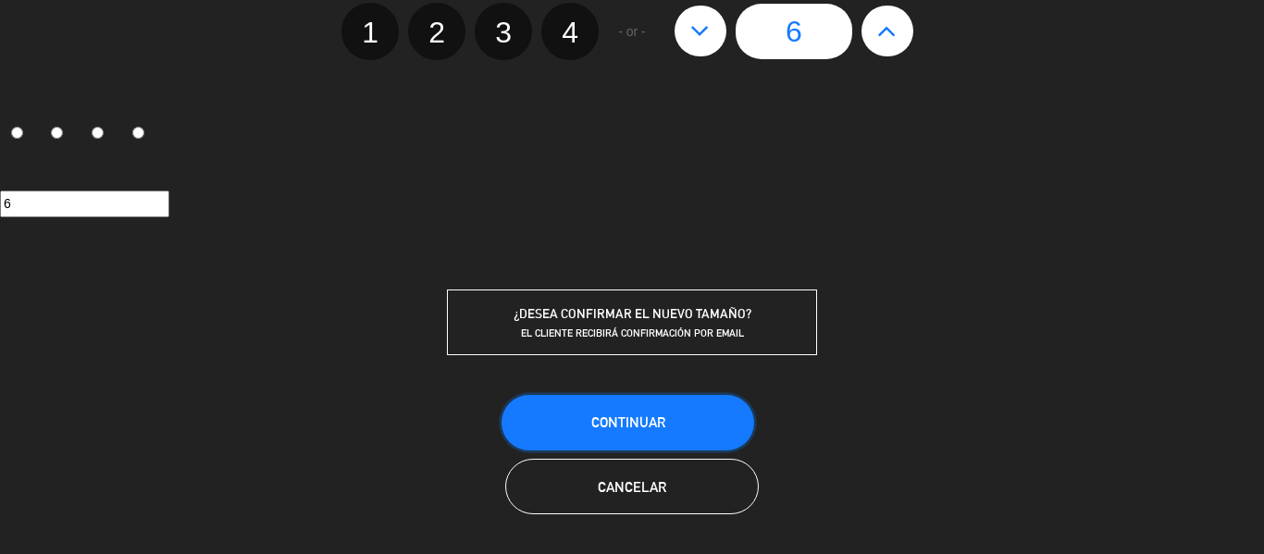
click at [636, 415] on span "Continuar" at bounding box center [628, 422] width 74 height 16
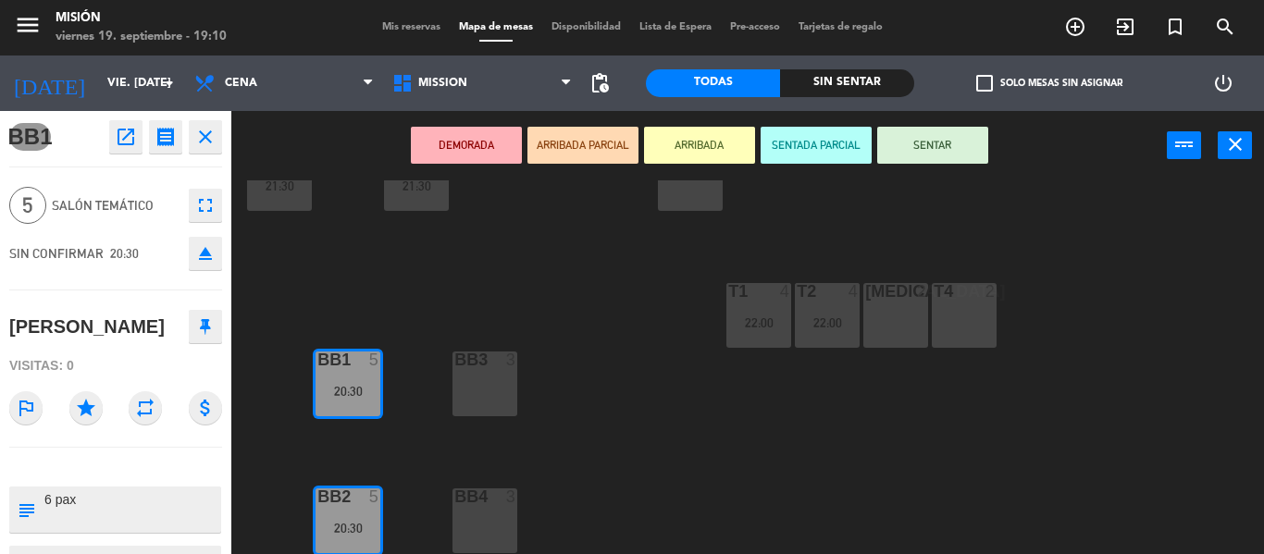
click at [675, 437] on div "5 4 21:30 6 5 20:30 7 5 20:30 VIP 7 21:30 8 lock 2 1A 2 1 2 9 2 22:00 10 2 22:0…" at bounding box center [753, 367] width 1019 height 374
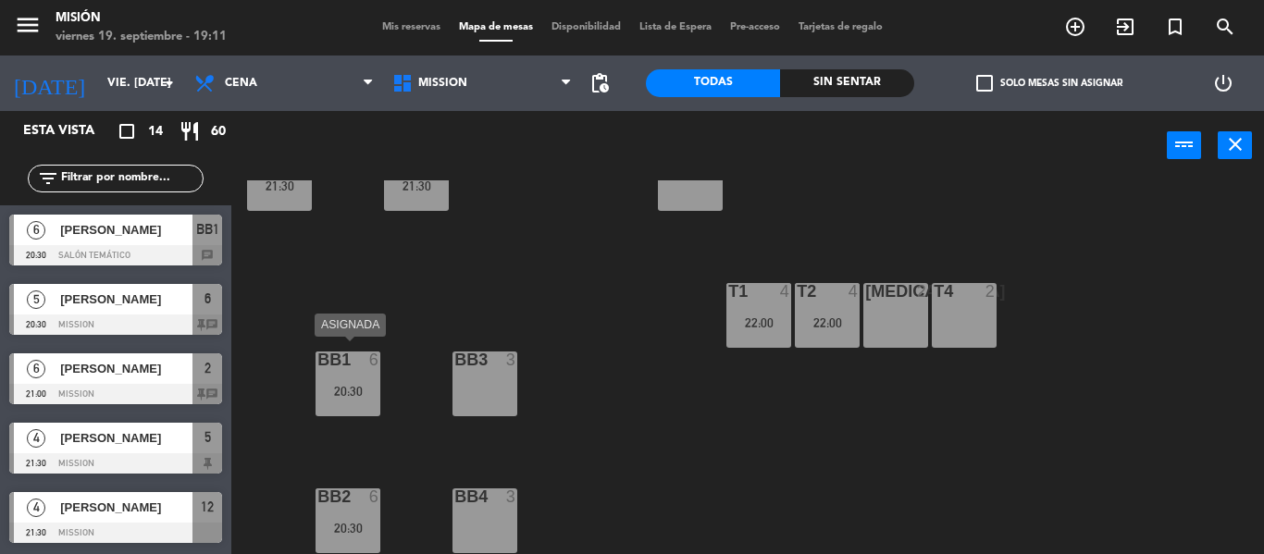
click at [355, 385] on div "20:30" at bounding box center [347, 391] width 65 height 13
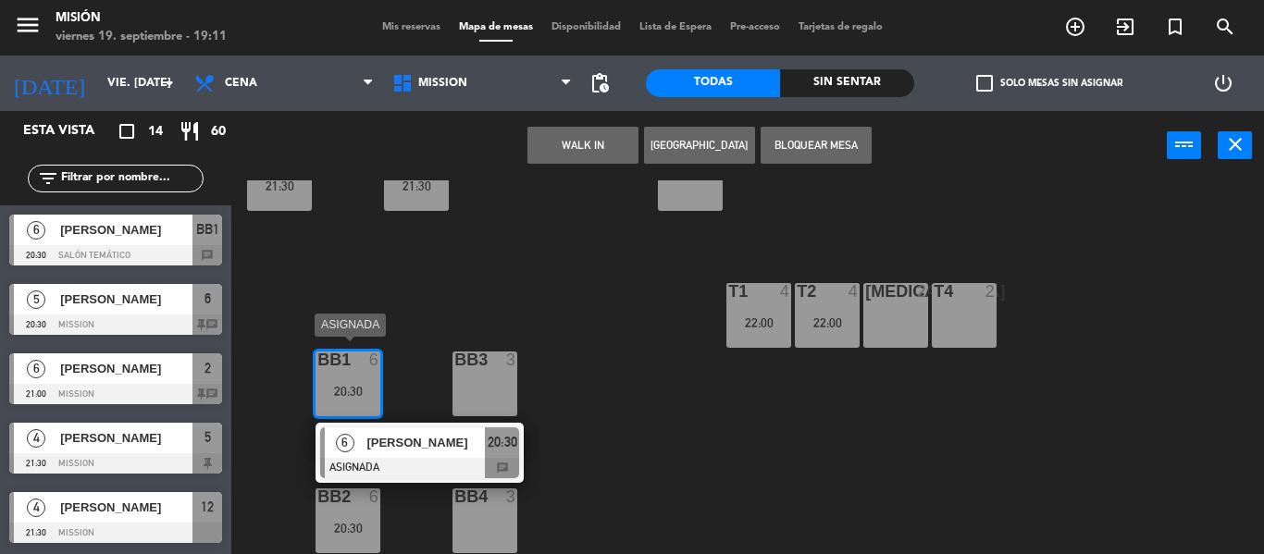
click at [380, 434] on span "[PERSON_NAME]" at bounding box center [425, 442] width 118 height 19
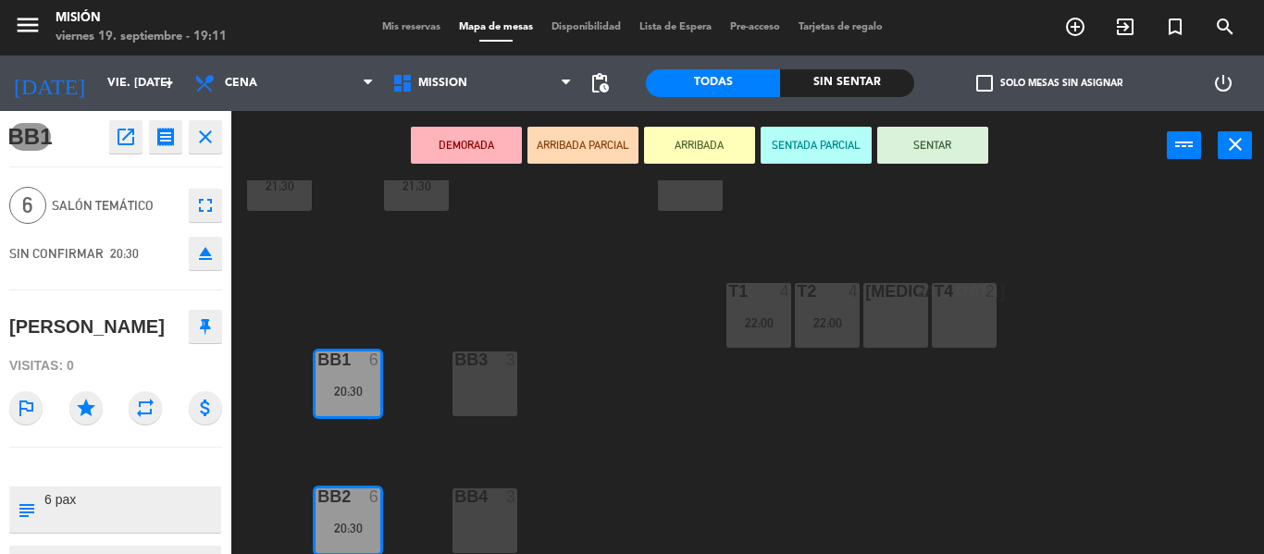
scroll to position [89, 0]
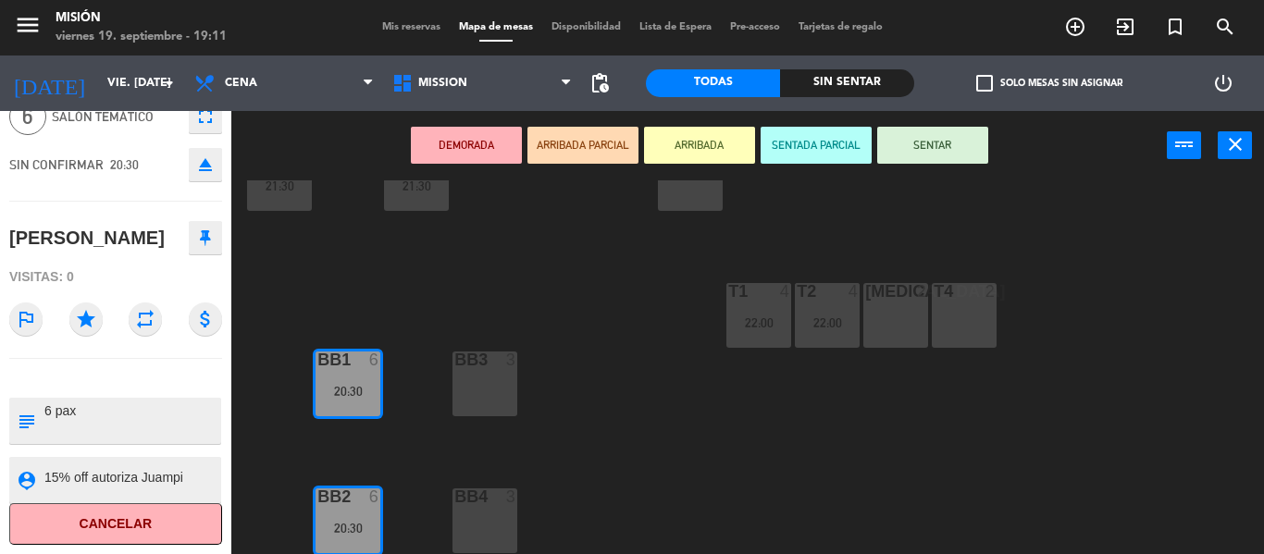
click at [657, 419] on div "5 4 21:30 6 5 20:30 7 5 20:30 VIP 7 21:30 8 lock 2 1A 2 1 2 9 2 22:00 10 2 22:0…" at bounding box center [753, 367] width 1019 height 374
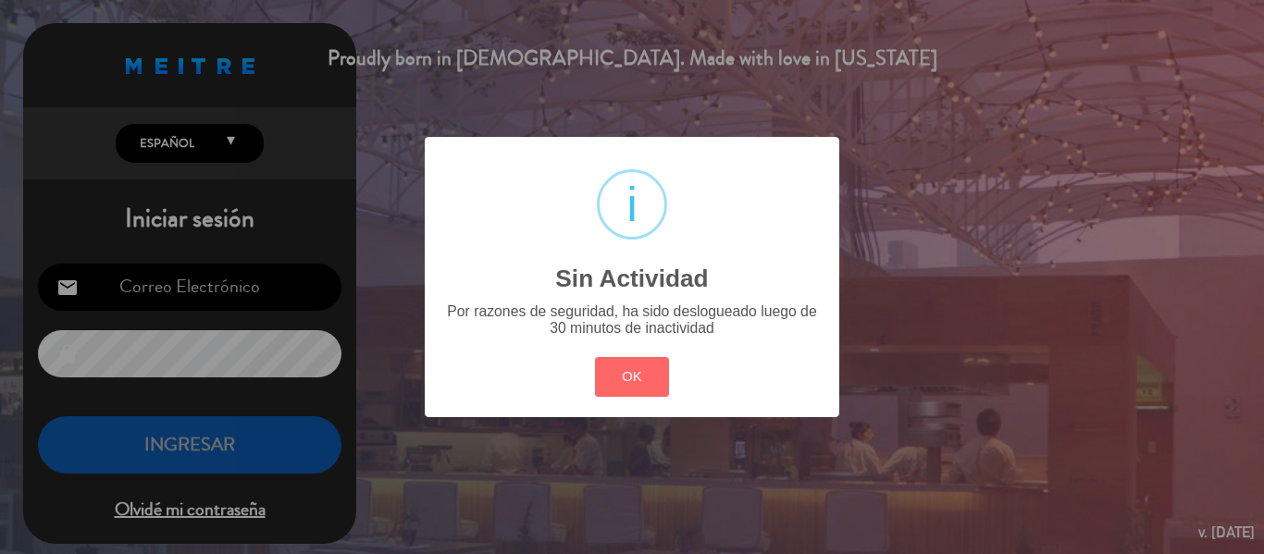
type input "[PERSON_NAME][EMAIL_ADDRESS][DOMAIN_NAME]"
